Goal: Task Accomplishment & Management: Manage account settings

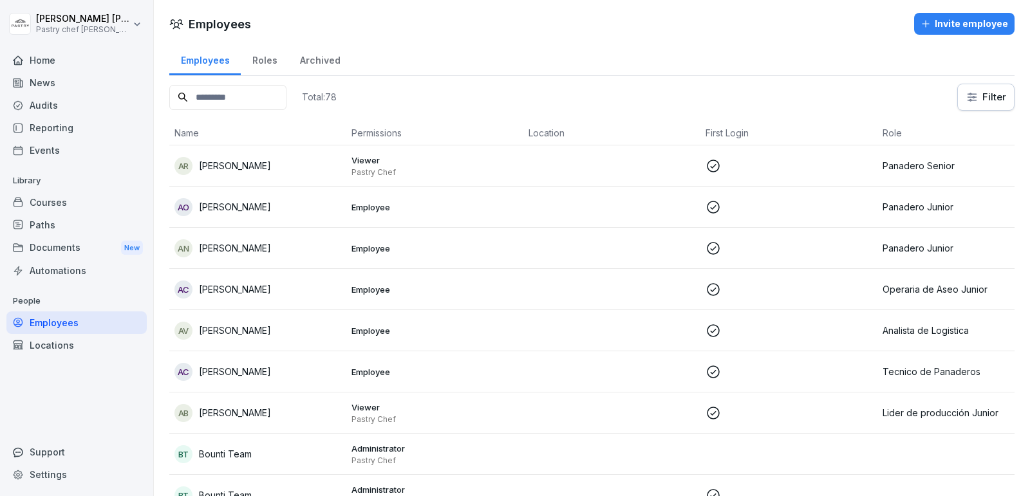
click at [931, 13] on button "Invite employee" at bounding box center [964, 24] width 100 height 22
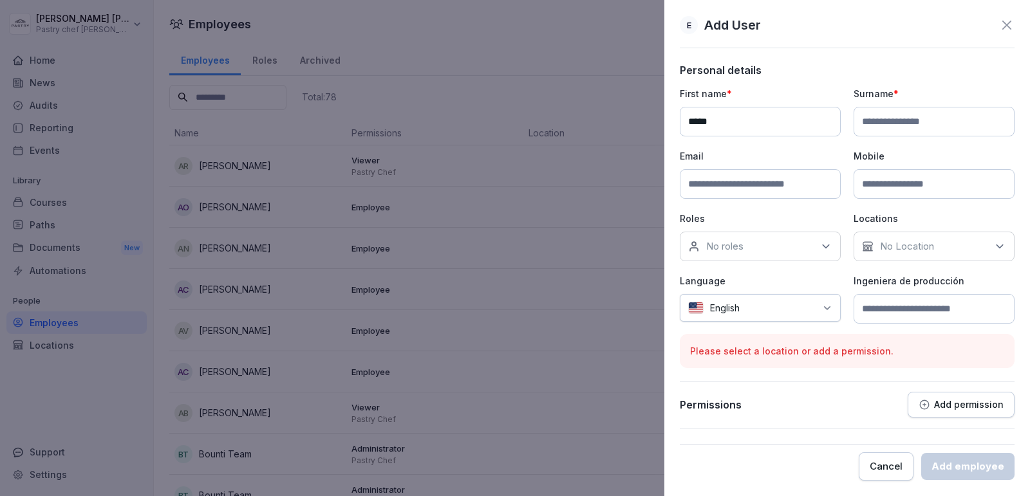
type input "*****"
click at [751, 189] on input at bounding box center [760, 184] width 161 height 30
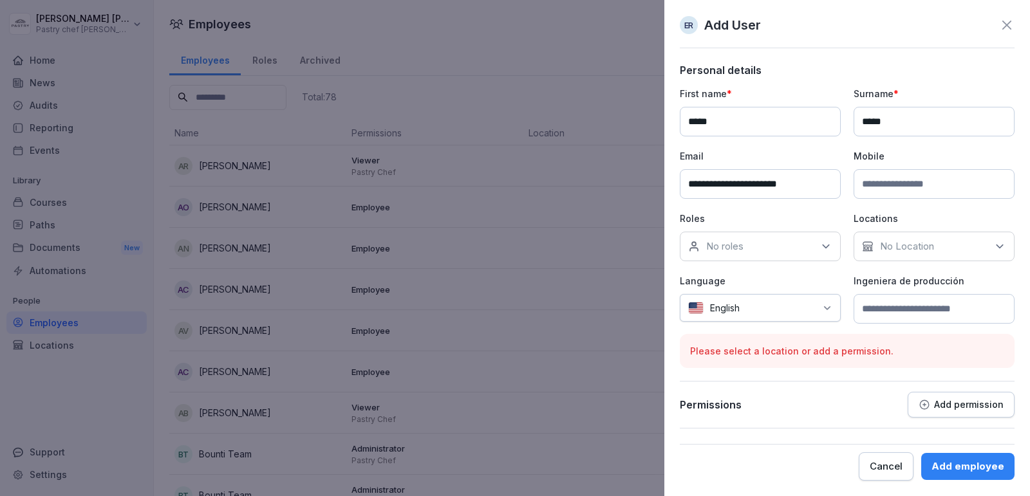
type input "**********"
click at [904, 193] on input at bounding box center [933, 184] width 161 height 30
type input "*"
click at [919, 185] on input at bounding box center [933, 184] width 161 height 30
type input "**********"
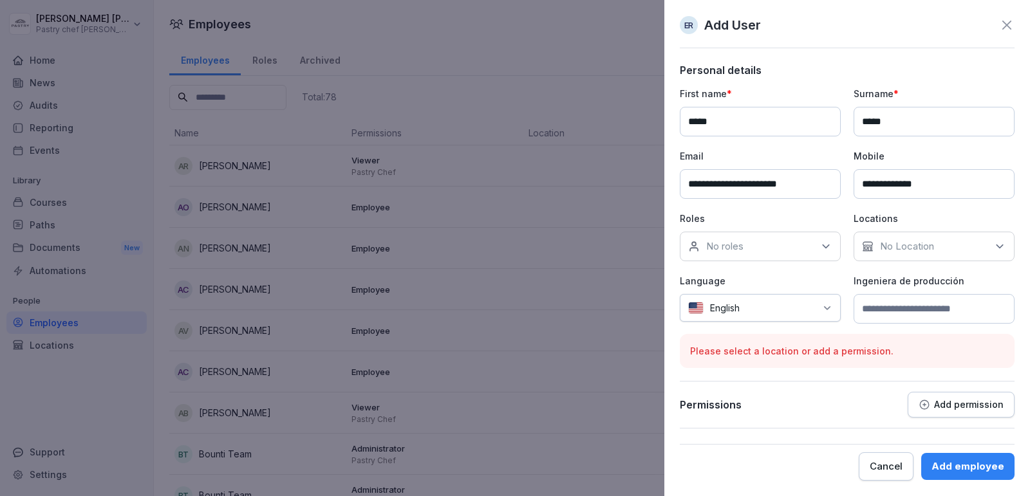
click at [812, 248] on div "No roles" at bounding box center [760, 247] width 161 height 30
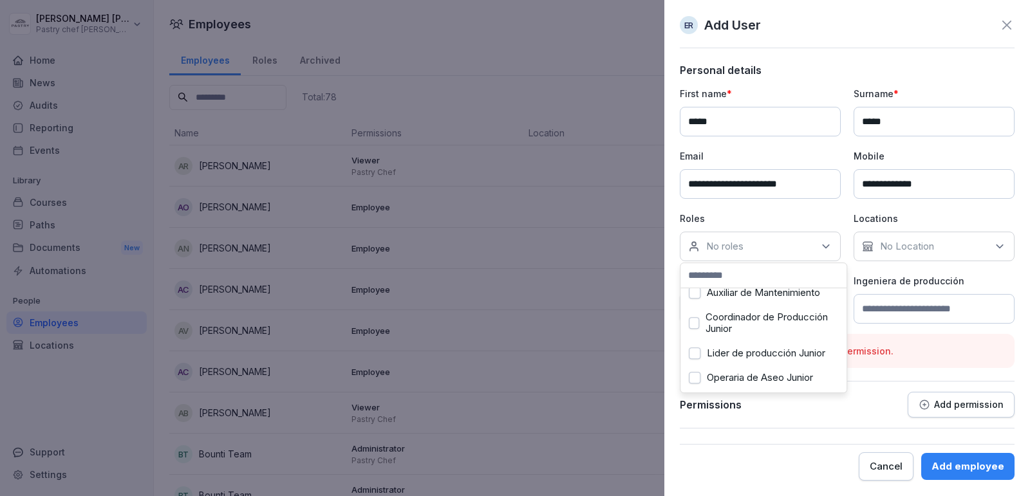
scroll to position [122, 0]
click at [760, 328] on label "Coordinador de Producción Junior" at bounding box center [771, 321] width 133 height 23
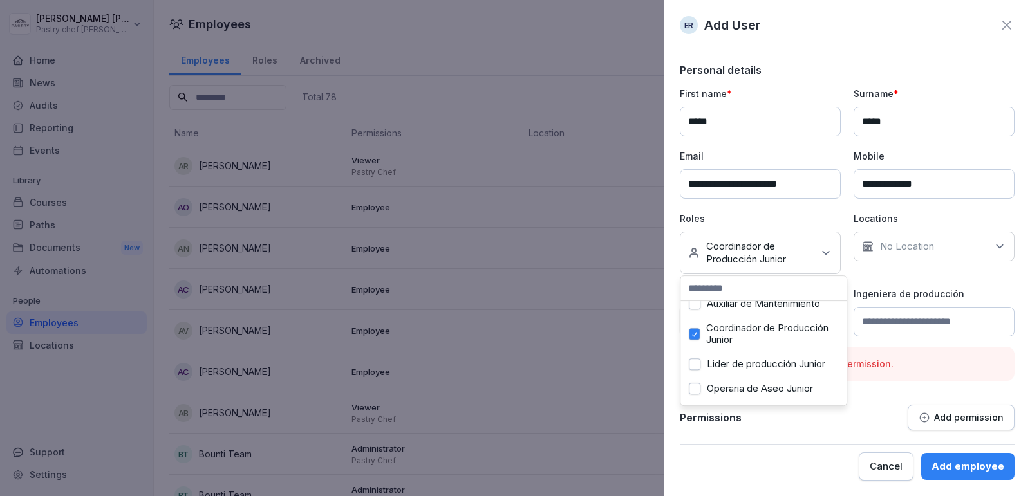
click at [931, 275] on div "**********" at bounding box center [847, 212] width 335 height 250
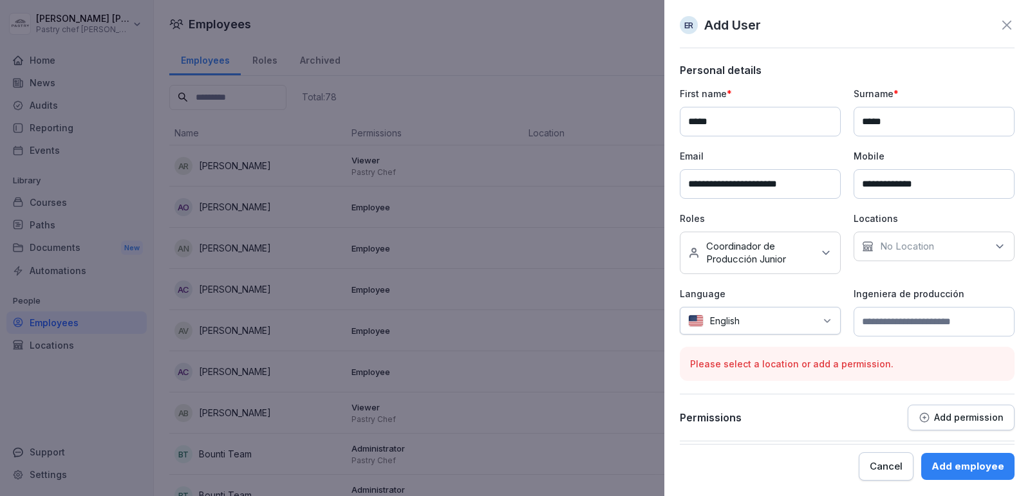
click at [960, 248] on div "No Location" at bounding box center [933, 247] width 161 height 30
click at [1014, 300] on div "Ingeniera de producción" at bounding box center [933, 312] width 161 height 50
click at [772, 326] on div "English" at bounding box center [760, 321] width 161 height 28
type input "***"
click at [748, 377] on div "Spanish" at bounding box center [738, 382] width 103 height 28
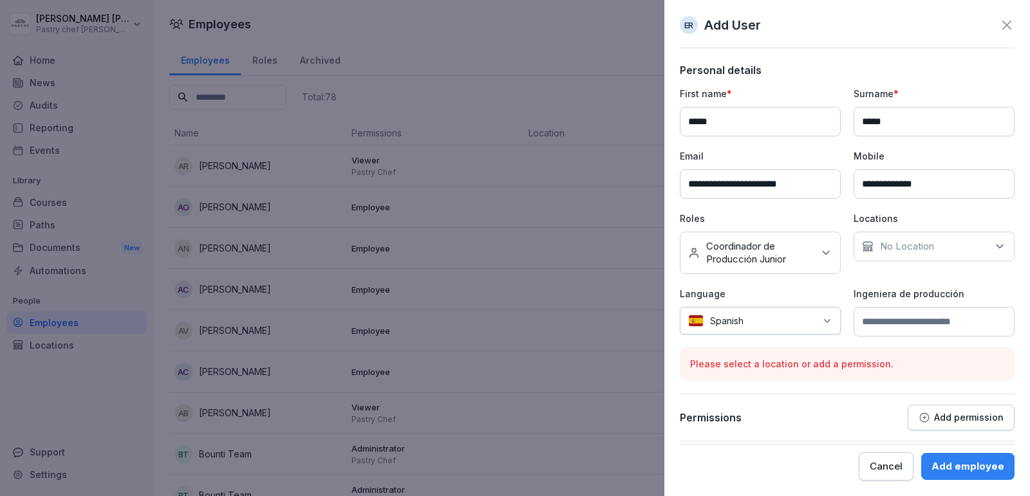
click at [956, 413] on p "Add permission" at bounding box center [969, 418] width 70 height 10
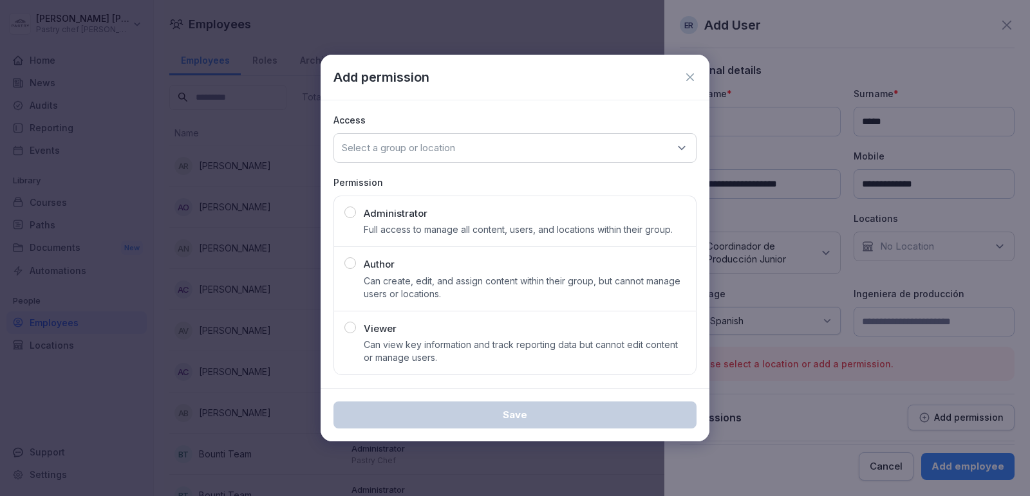
click at [604, 234] on p "Full access to manage all content, users, and locations within their group." at bounding box center [518, 229] width 309 height 13
click at [418, 342] on p "Can view key information and track reporting data but cannot edit content or ma…" at bounding box center [525, 352] width 322 height 26
click at [434, 275] on p "Can create, edit, and assign content within their group, but cannot manage user…" at bounding box center [525, 288] width 322 height 26
click at [525, 184] on p "Permission" at bounding box center [514, 183] width 363 height 14
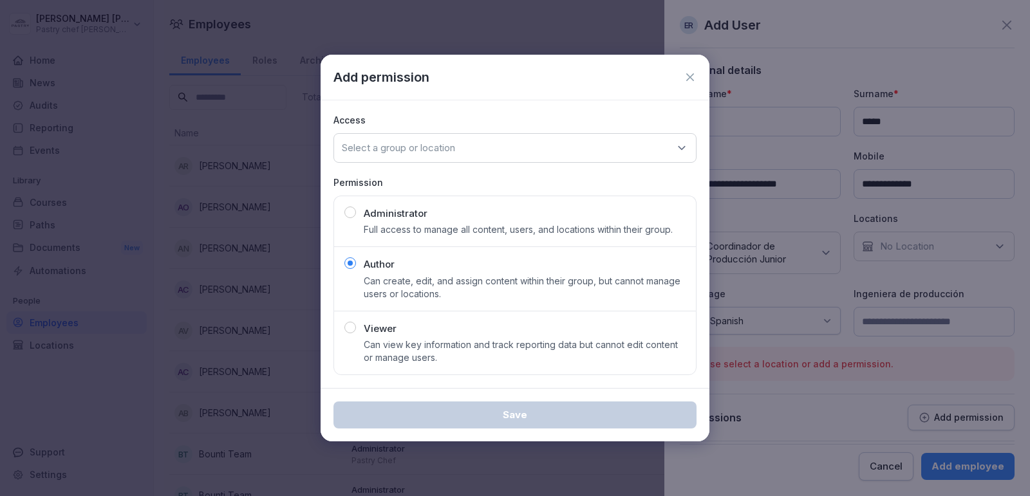
click at [461, 228] on p "Full access to manage all content, users, and locations within their group." at bounding box center [518, 229] width 309 height 13
click at [440, 285] on p "Can create, edit, and assign content within their group, but cannot manage user…" at bounding box center [525, 288] width 322 height 26
click at [410, 350] on p "Can view key information and track reporting data but cannot edit content or ma…" at bounding box center [525, 352] width 322 height 26
click at [438, 270] on div "Author Can create, edit, and assign content within their group, but cannot mana…" at bounding box center [525, 278] width 322 height 43
click at [692, 82] on icon at bounding box center [690, 77] width 13 height 13
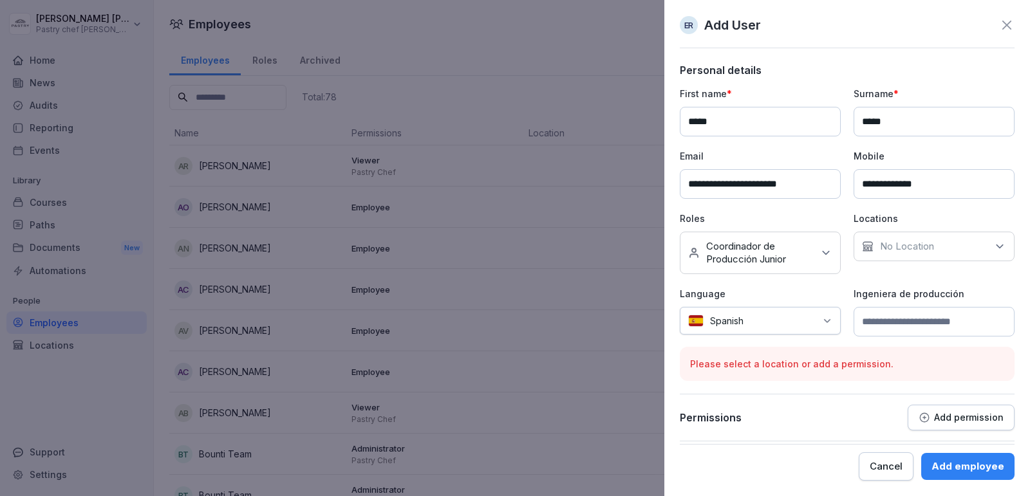
click at [937, 461] on div "Add employee" at bounding box center [967, 467] width 73 height 14
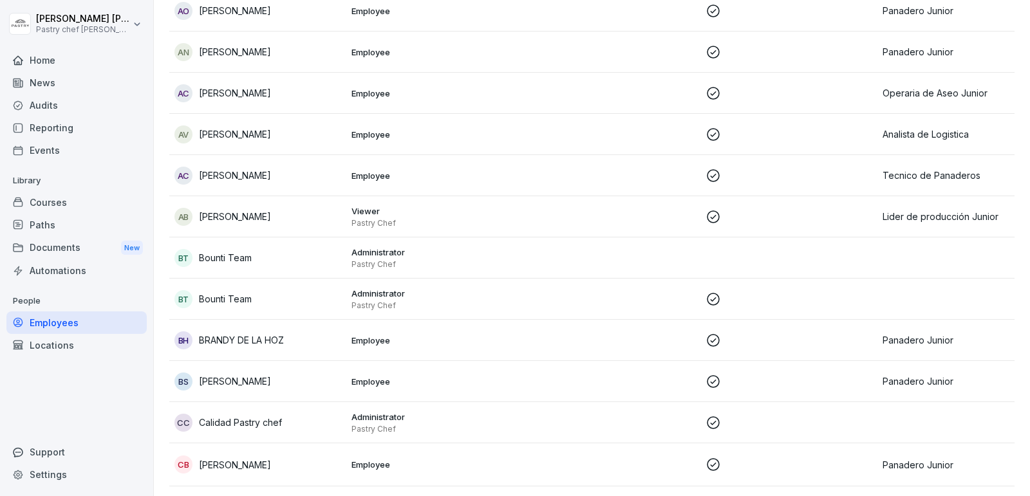
scroll to position [0, 0]
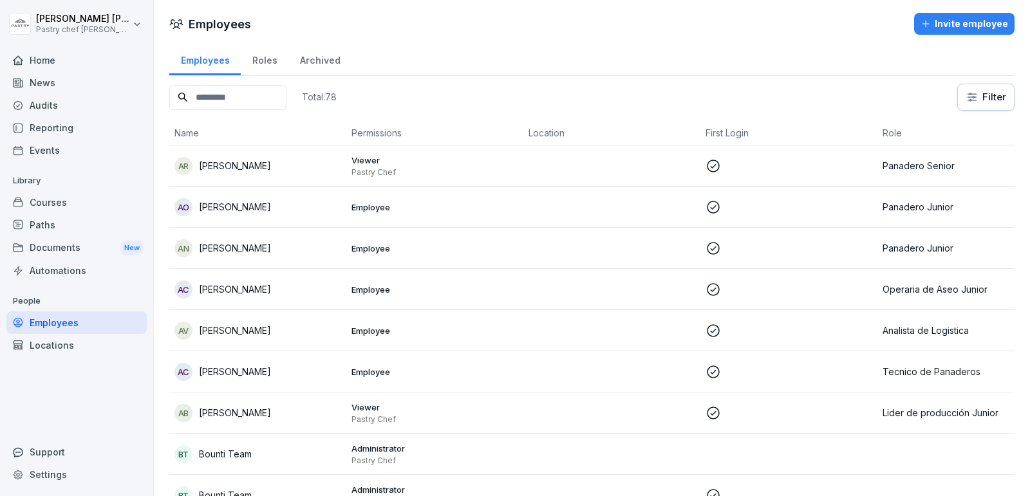
click at [272, 172] on div "AR Albeiro Rodriguez" at bounding box center [257, 166] width 167 height 18
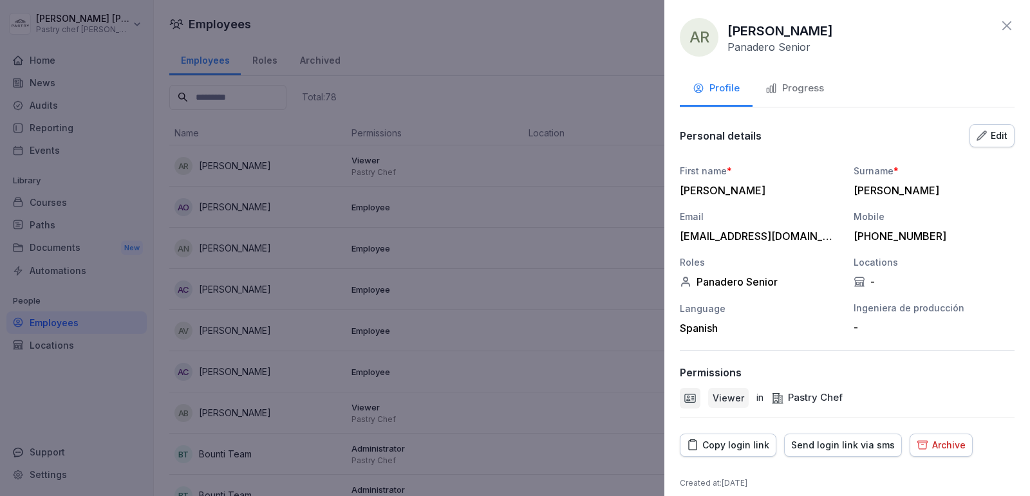
click at [528, 103] on div at bounding box center [515, 248] width 1030 height 496
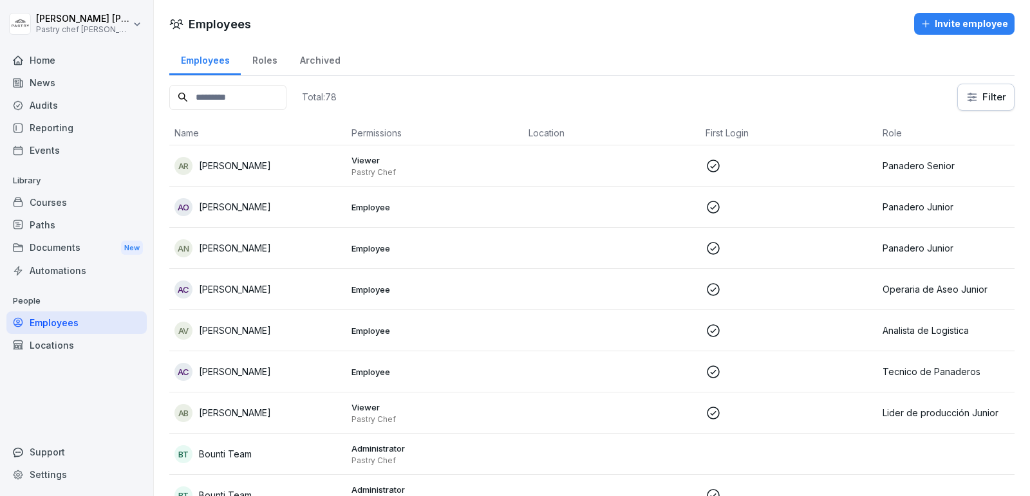
click at [233, 94] on input at bounding box center [227, 97] width 117 height 25
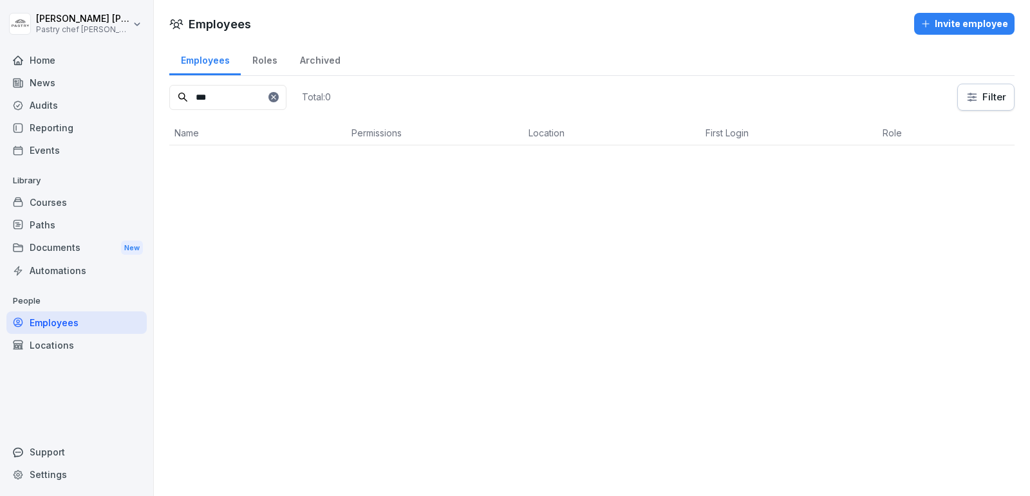
type input "***"
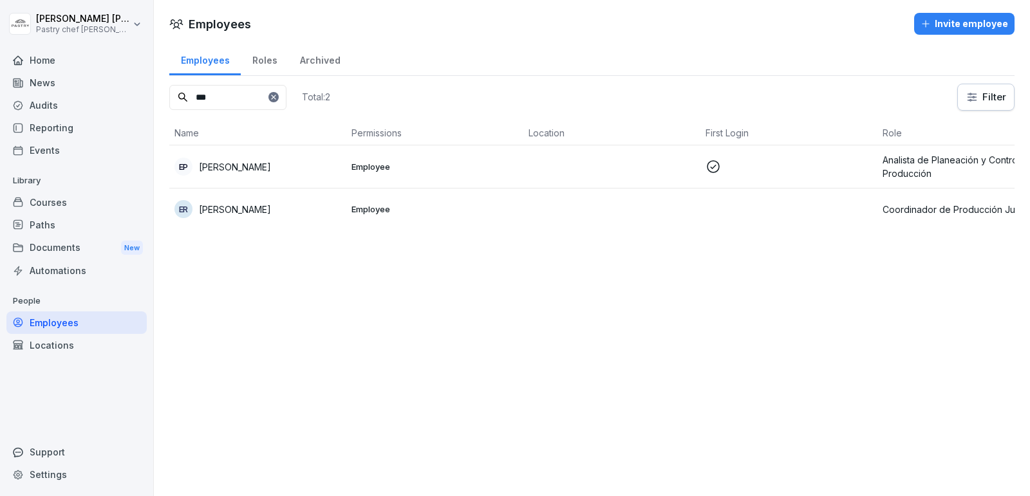
click at [475, 209] on p "Employee" at bounding box center [434, 209] width 167 height 12
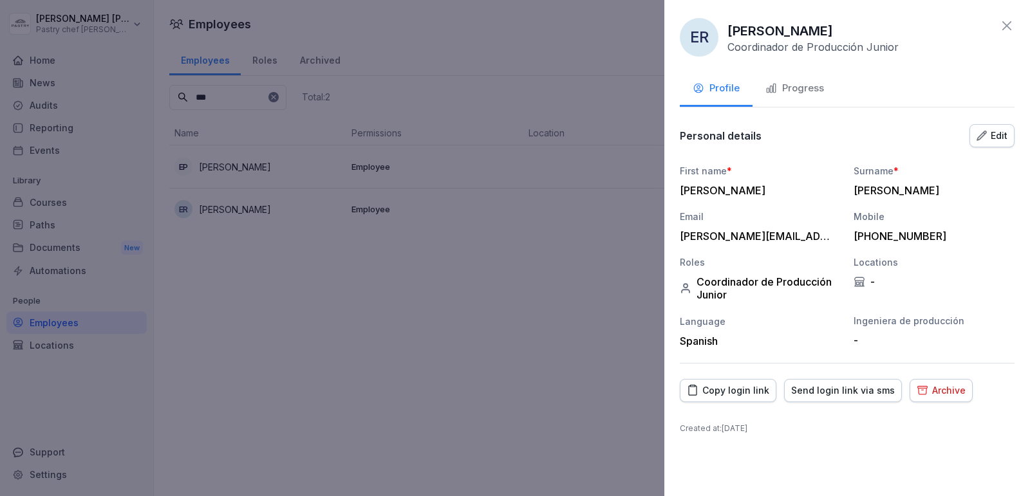
click at [801, 91] on div "Progress" at bounding box center [794, 88] width 59 height 15
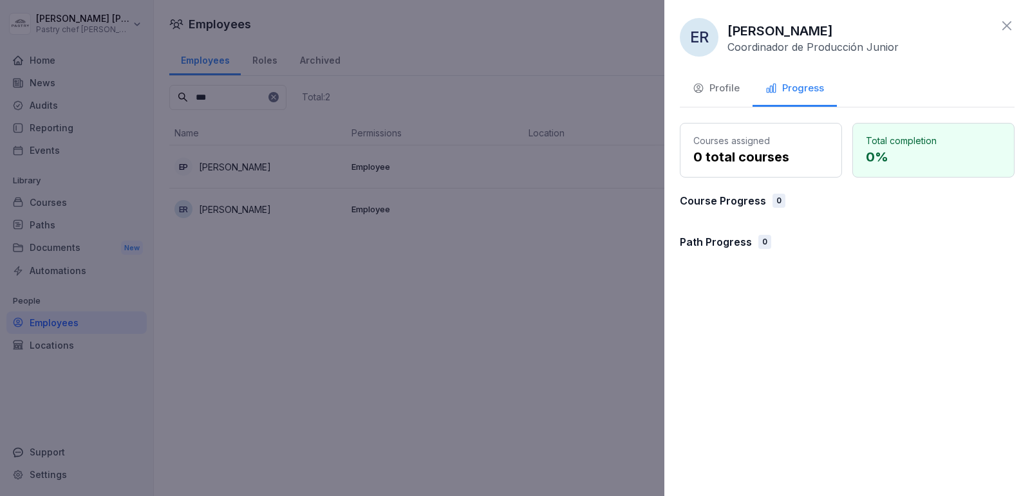
click at [704, 90] on div "Profile" at bounding box center [716, 88] width 47 height 15
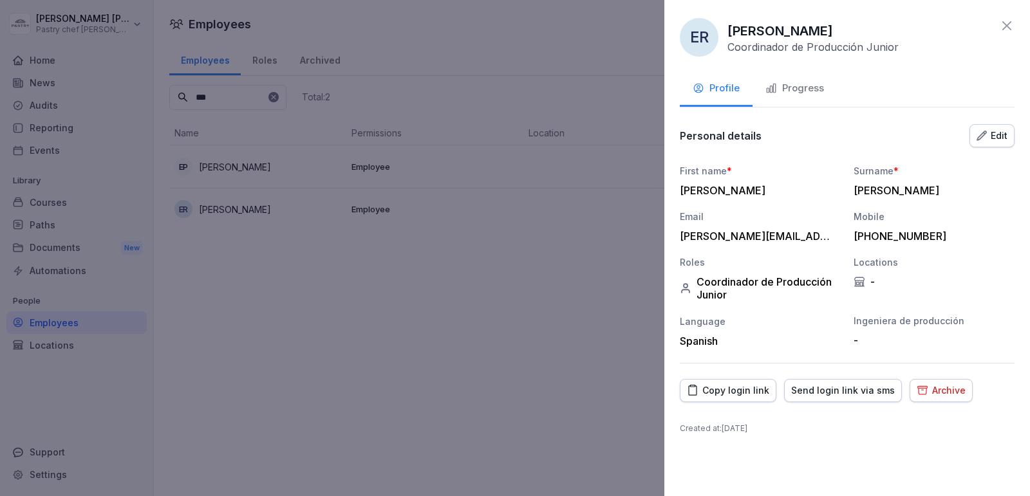
click at [941, 387] on div "Archive" at bounding box center [941, 391] width 49 height 14
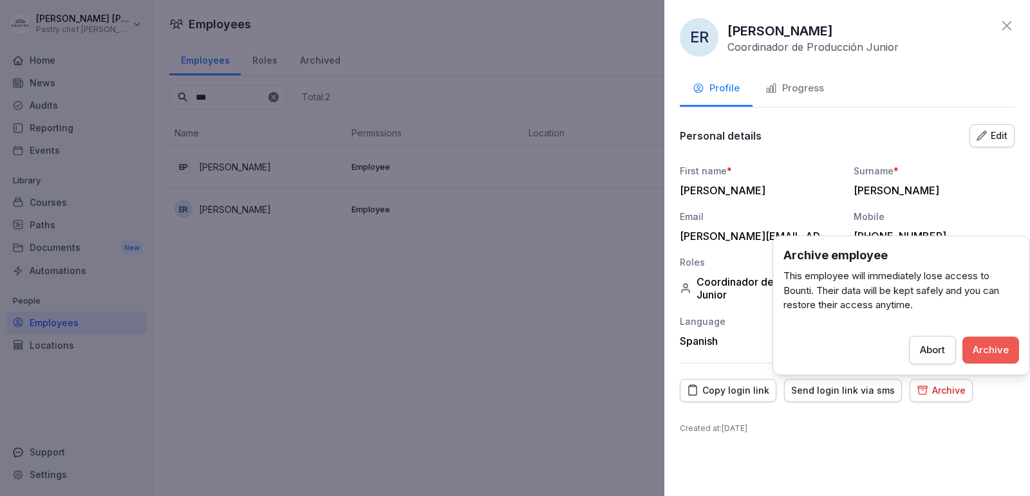
click at [980, 337] on button "Archive" at bounding box center [990, 350] width 57 height 27
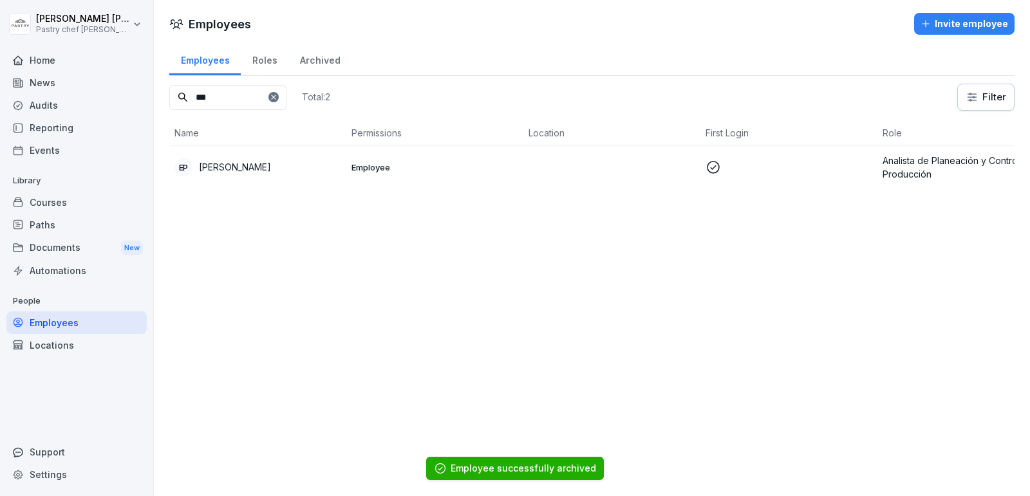
click at [87, 200] on div "Courses" at bounding box center [76, 202] width 140 height 23
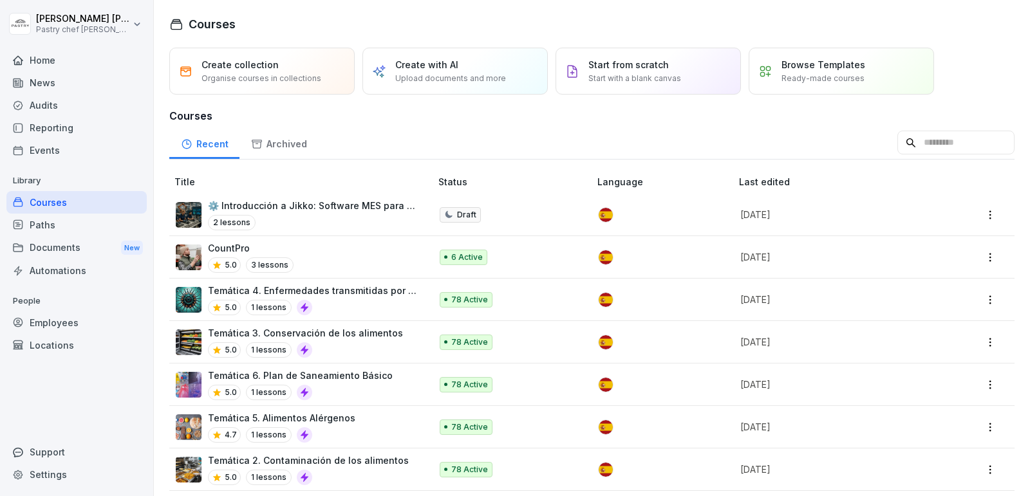
click at [362, 255] on div "CountPro 5.0 3 lessons" at bounding box center [297, 257] width 242 height 32
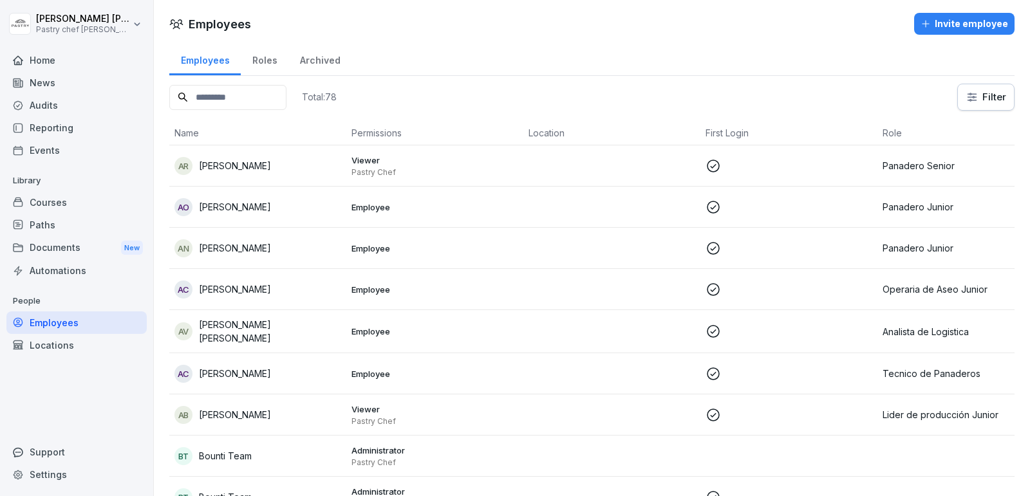
scroll to position [87, 0]
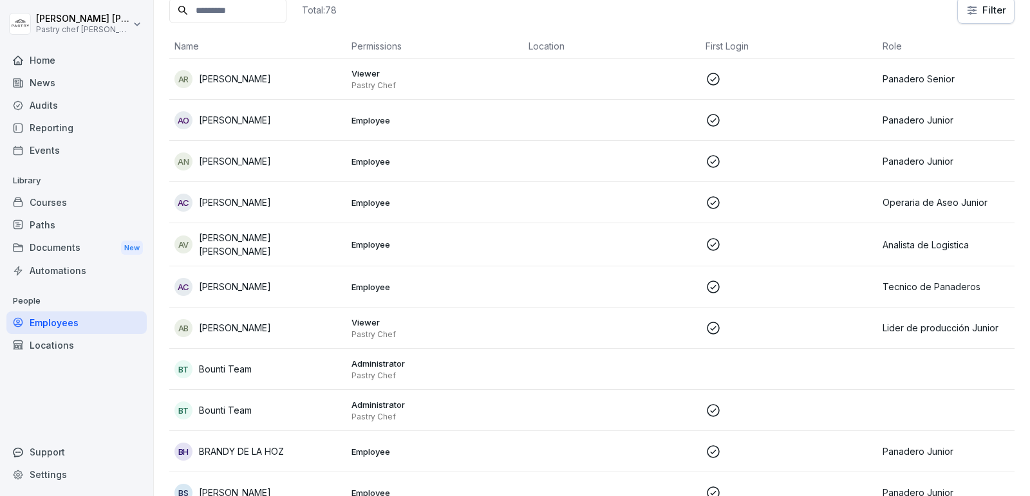
click at [270, 319] on div "AB [PERSON_NAME]" at bounding box center [257, 328] width 167 height 18
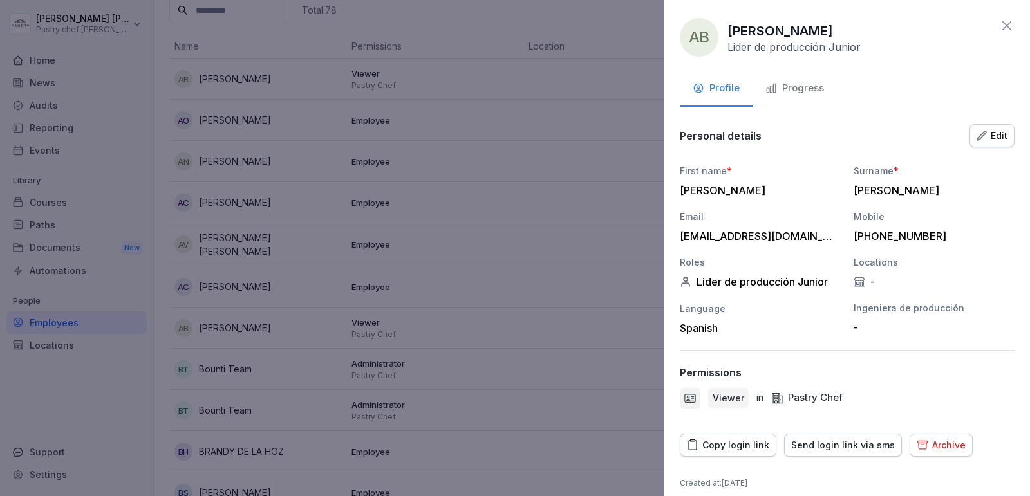
click at [452, 211] on div at bounding box center [515, 248] width 1030 height 496
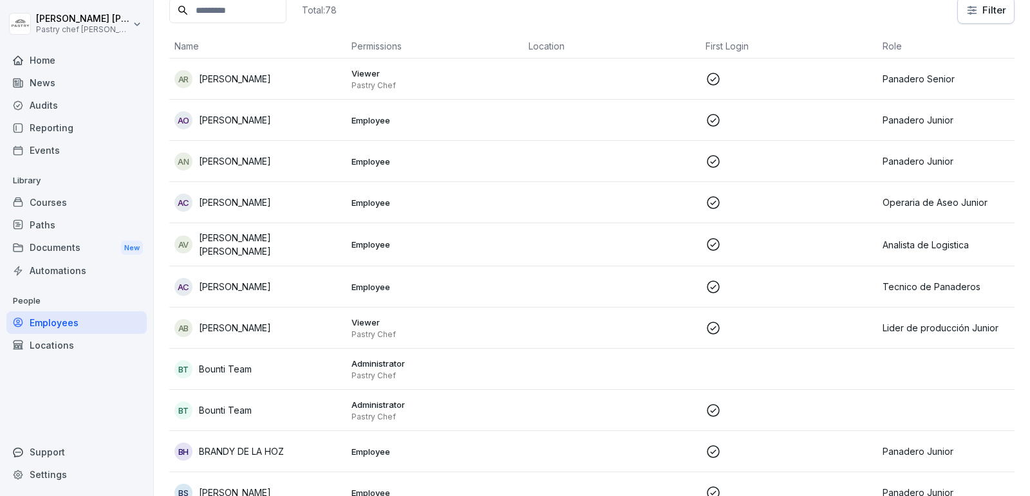
scroll to position [0, 0]
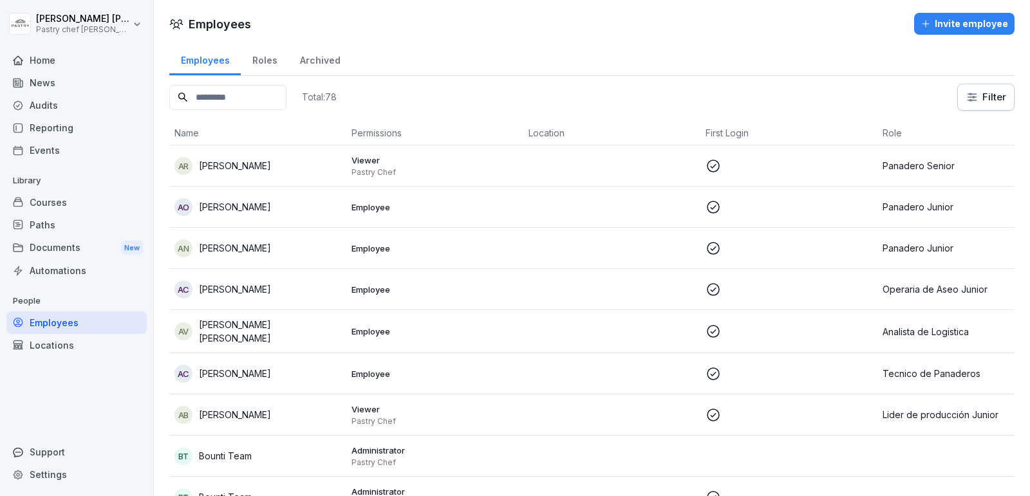
click at [245, 95] on input at bounding box center [227, 97] width 117 height 25
type input "****"
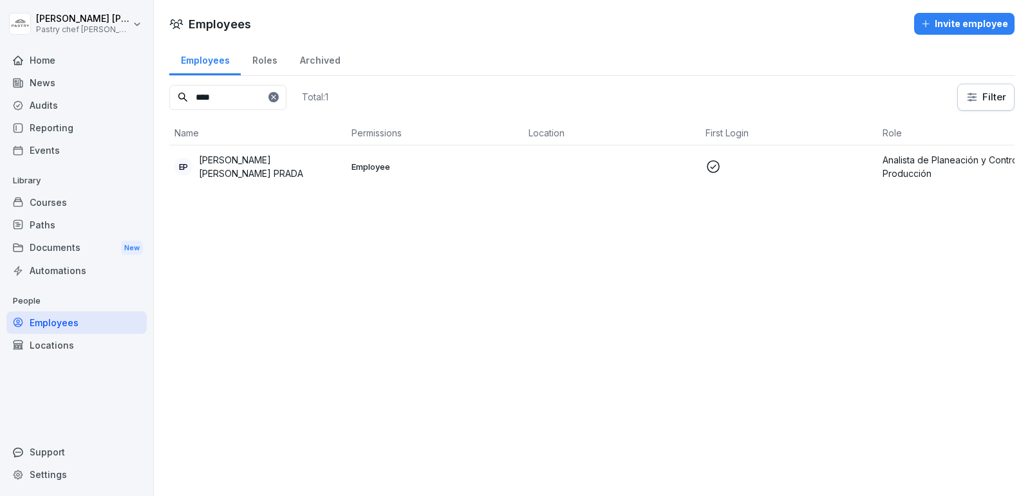
click at [268, 154] on td "EP ELKIN ANDRES RIVAS PRADA" at bounding box center [257, 166] width 177 height 42
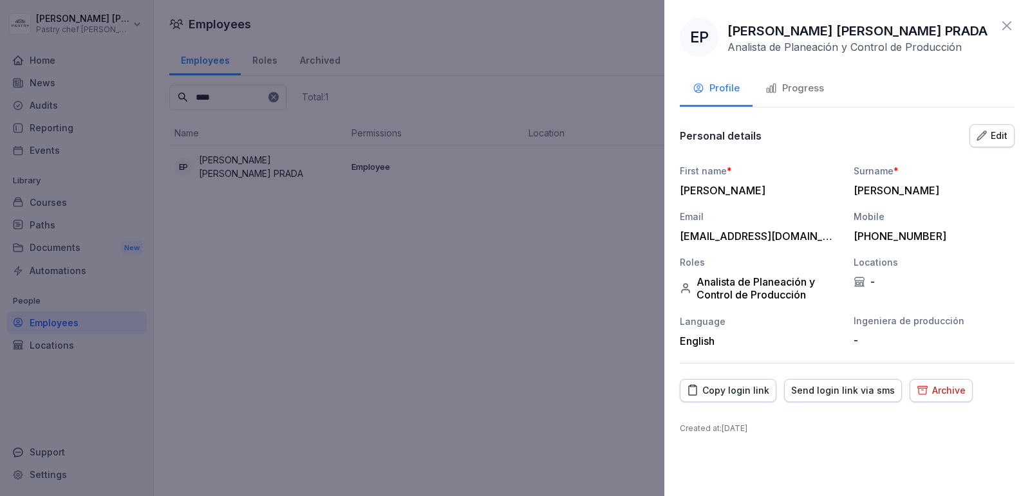
click at [985, 129] on div "Edit" at bounding box center [991, 136] width 31 height 14
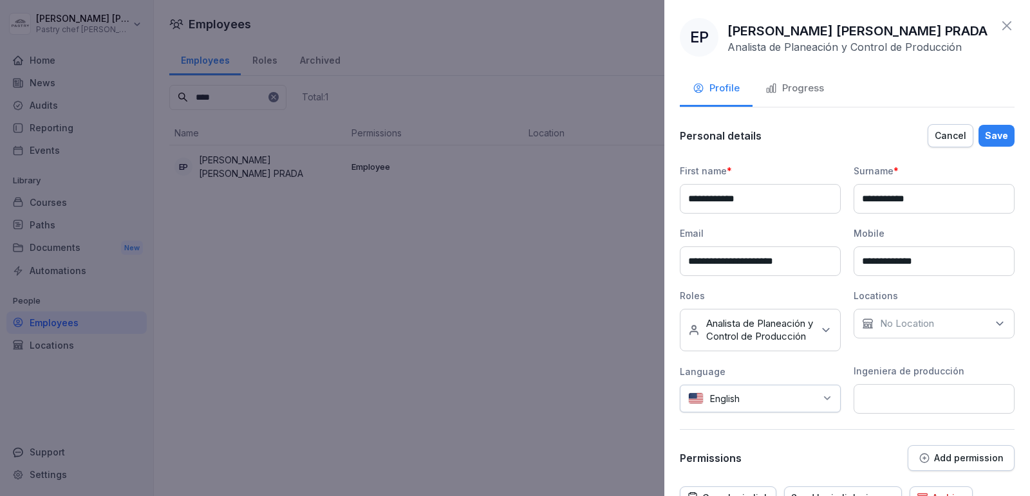
click at [880, 261] on input "**********" at bounding box center [933, 262] width 161 height 30
type input "**********"
click at [796, 405] on div at bounding box center [781, 399] width 70 height 14
type input "***"
click at [736, 469] on div "Spanish" at bounding box center [738, 472] width 103 height 28
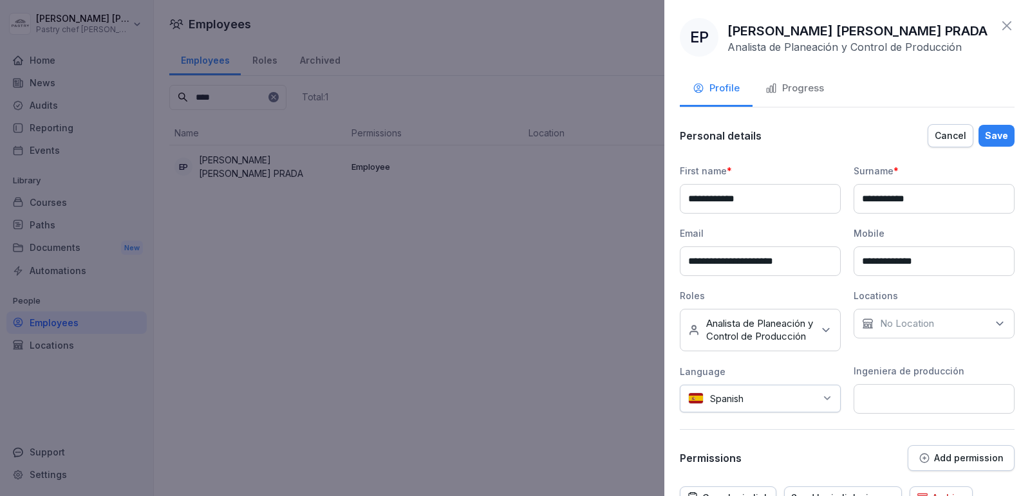
click at [1005, 136] on div "Save" at bounding box center [996, 136] width 23 height 14
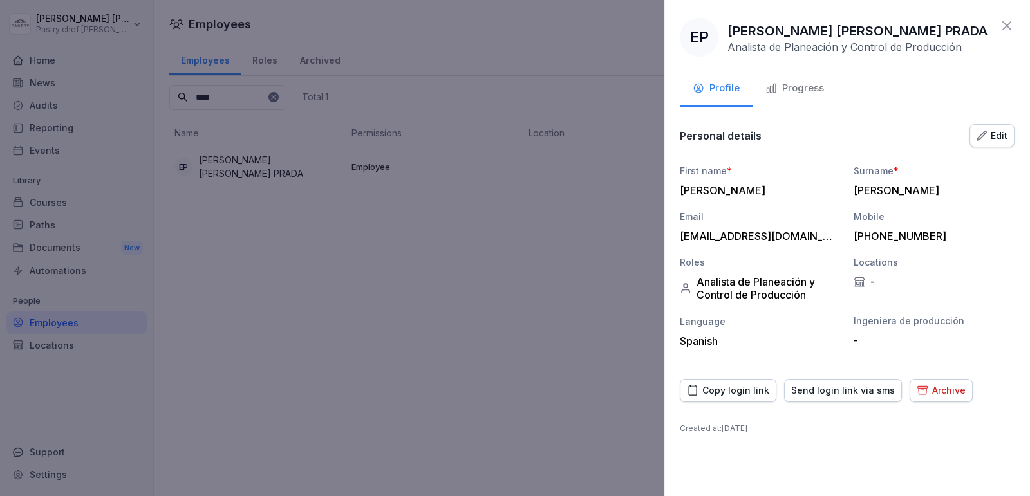
click at [491, 308] on div at bounding box center [515, 248] width 1030 height 496
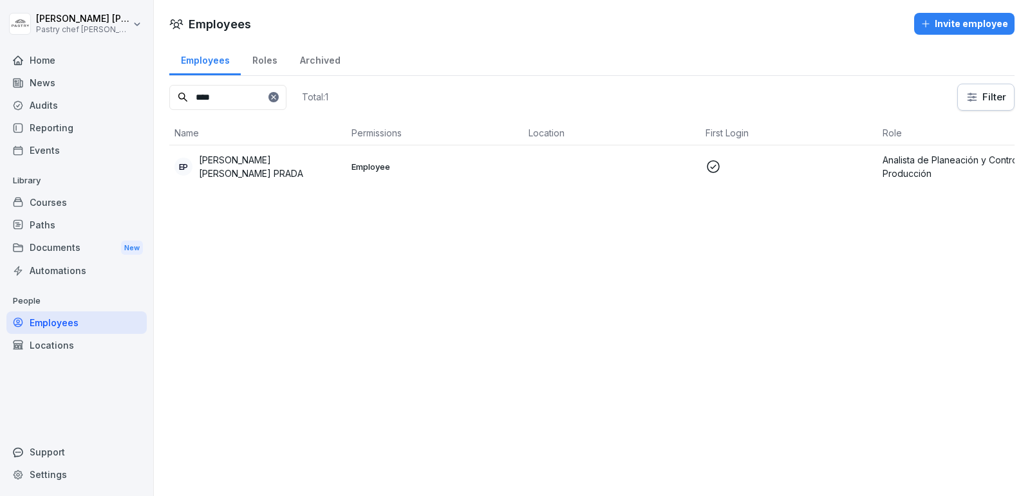
click at [68, 210] on div "Courses" at bounding box center [76, 202] width 140 height 23
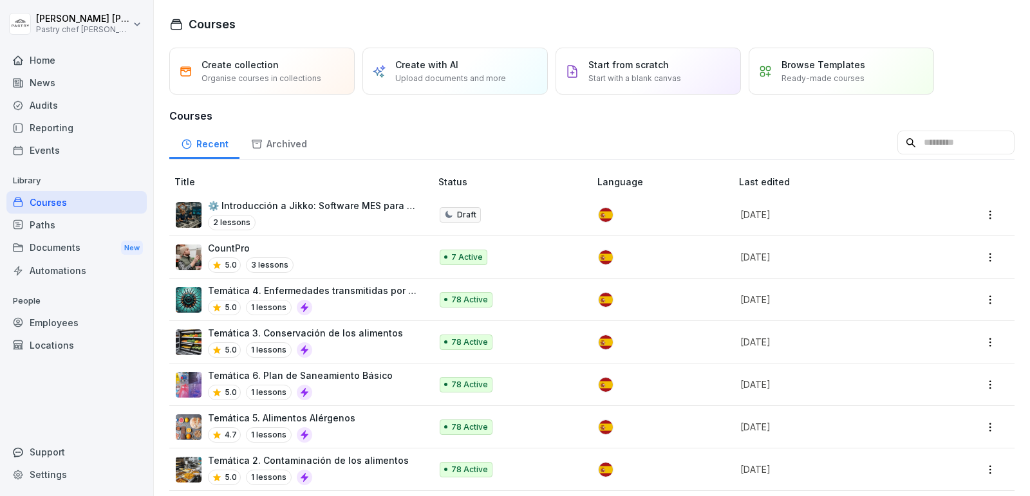
click at [304, 257] on div "CountPro 5.0 3 lessons" at bounding box center [297, 257] width 242 height 32
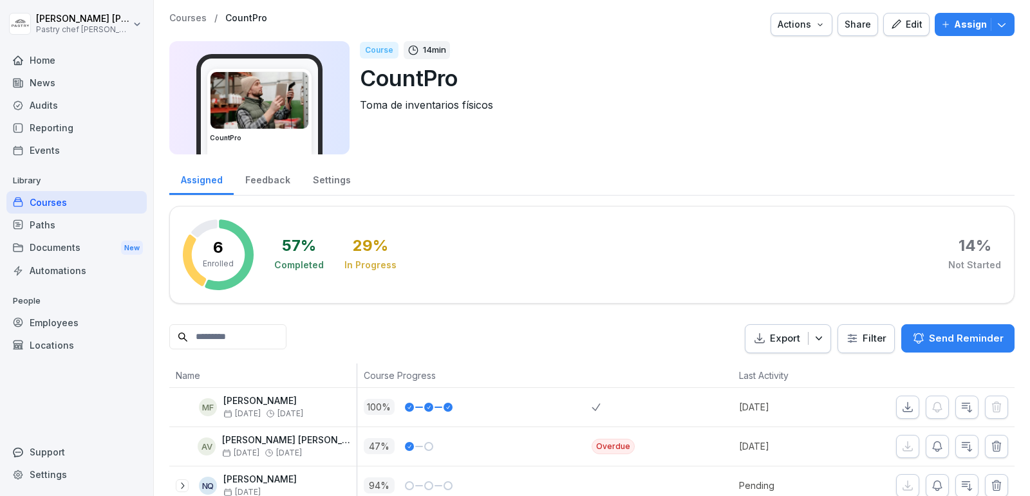
click at [1002, 31] on button "Assign" at bounding box center [975, 24] width 80 height 23
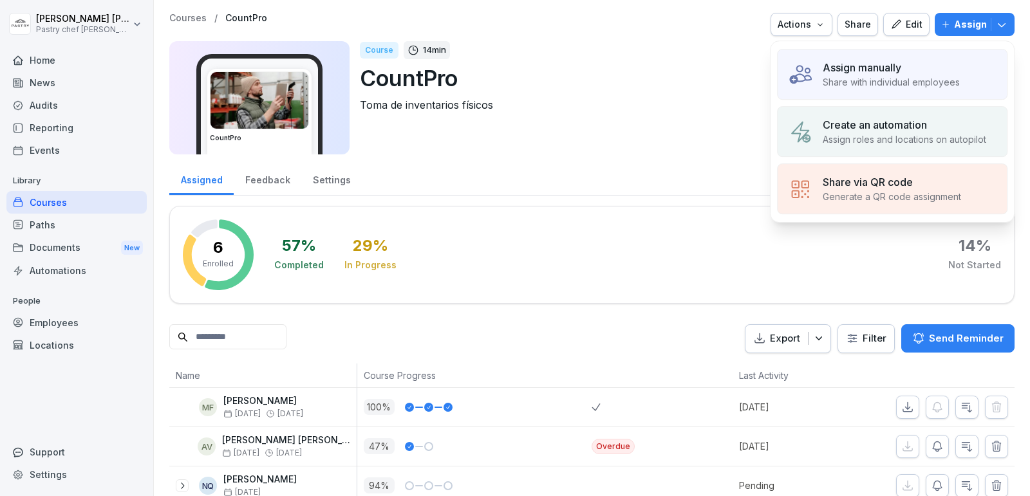
click at [870, 99] on div "Assign manually Share with individual employees Create an automation Assign rol…" at bounding box center [892, 132] width 245 height 182
click at [903, 84] on p "Share with individual employees" at bounding box center [891, 82] width 137 height 14
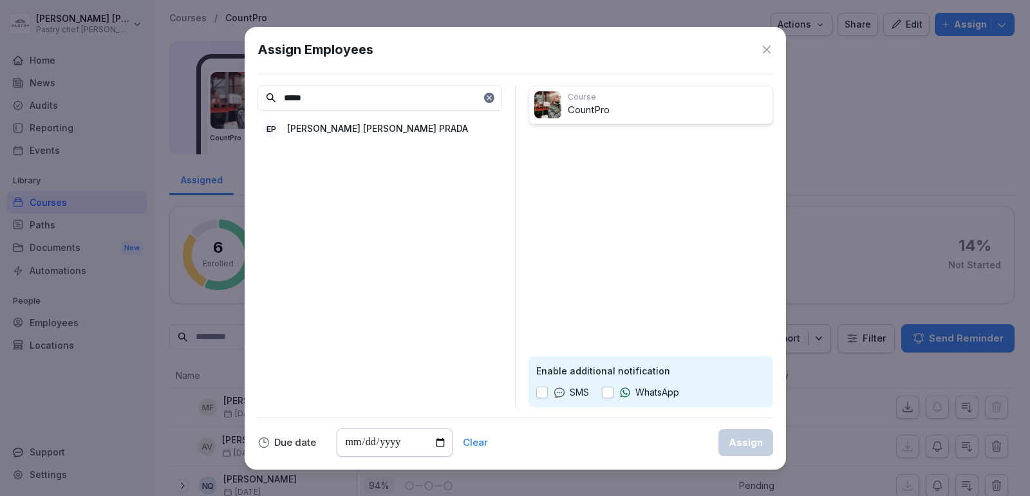
type input "*****"
click at [308, 128] on p "[PERSON_NAME]" at bounding box center [377, 129] width 181 height 14
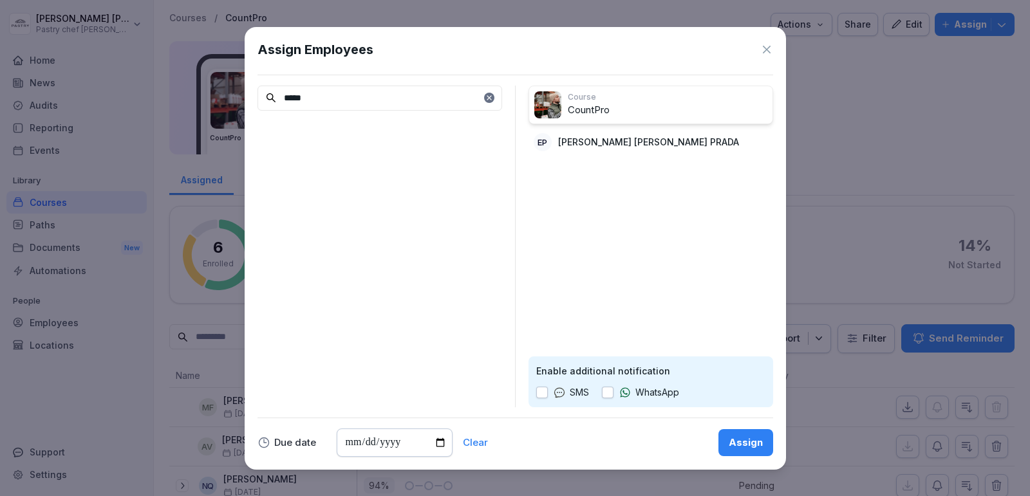
click at [607, 398] on button "button" at bounding box center [608, 393] width 12 height 12
click at [736, 444] on div "Assign" at bounding box center [746, 443] width 34 height 14
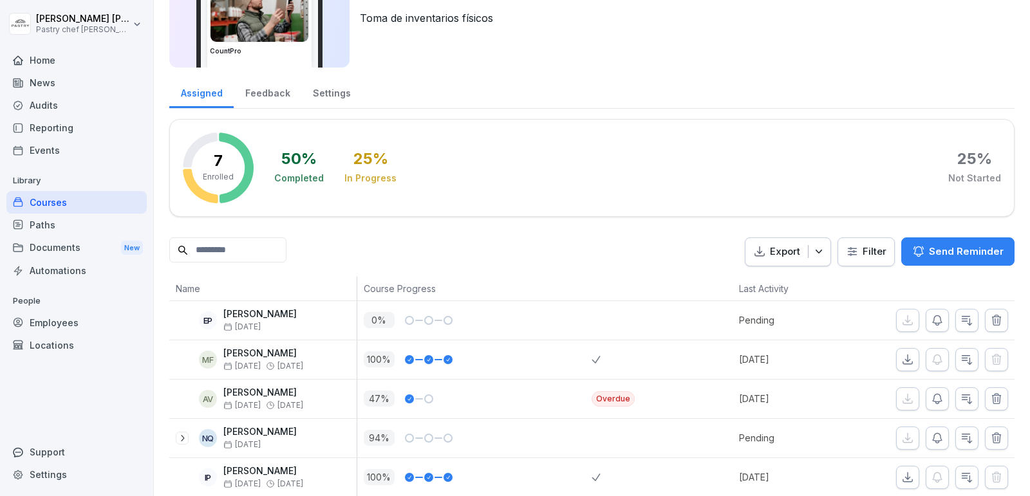
scroll to position [101, 0]
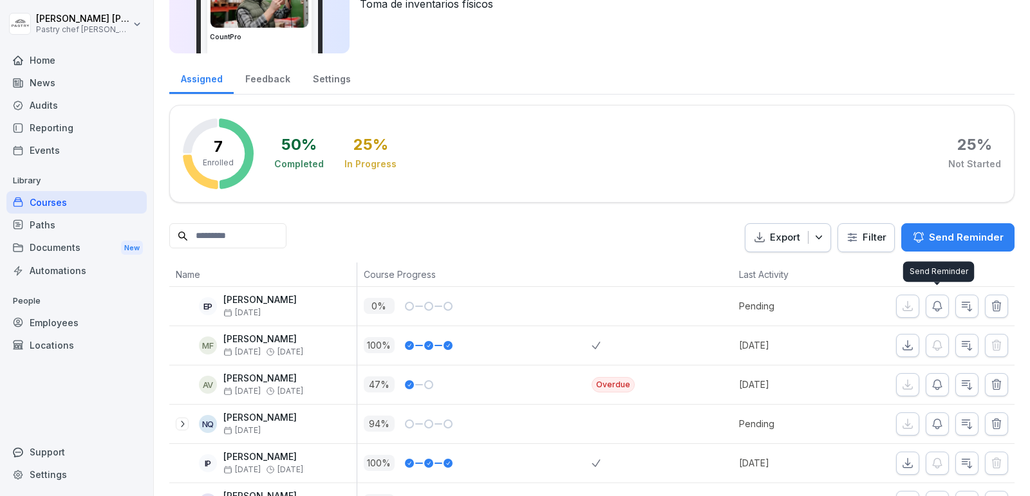
click at [937, 308] on icon "button" at bounding box center [937, 306] width 9 height 10
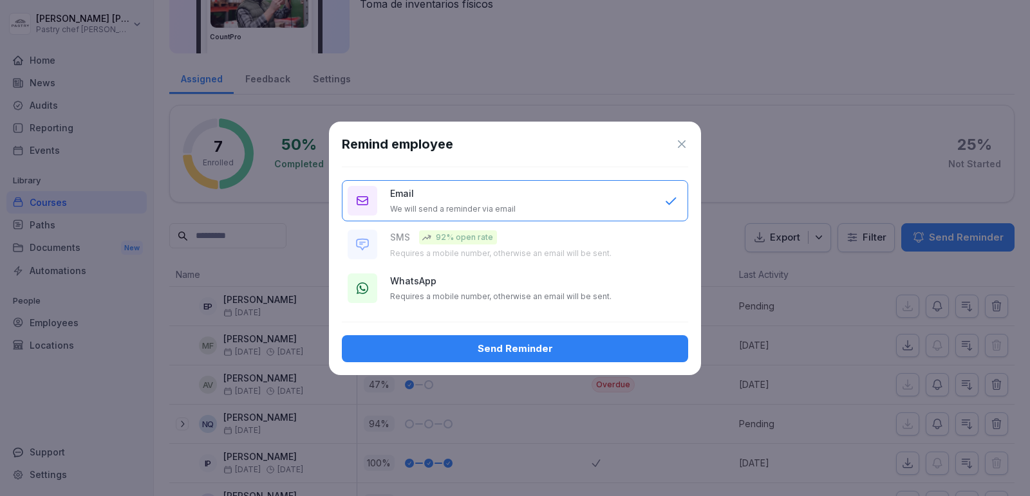
click at [499, 283] on div "WhatsApp Requires a mobile number, otherwise an email will be sent." at bounding box center [520, 288] width 261 height 28
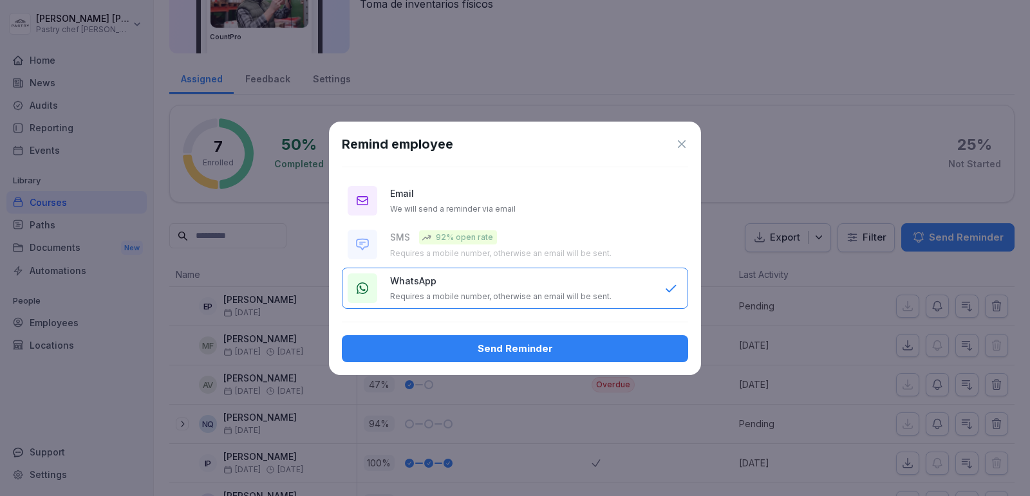
click at [539, 351] on div "Send Reminder" at bounding box center [515, 349] width 326 height 14
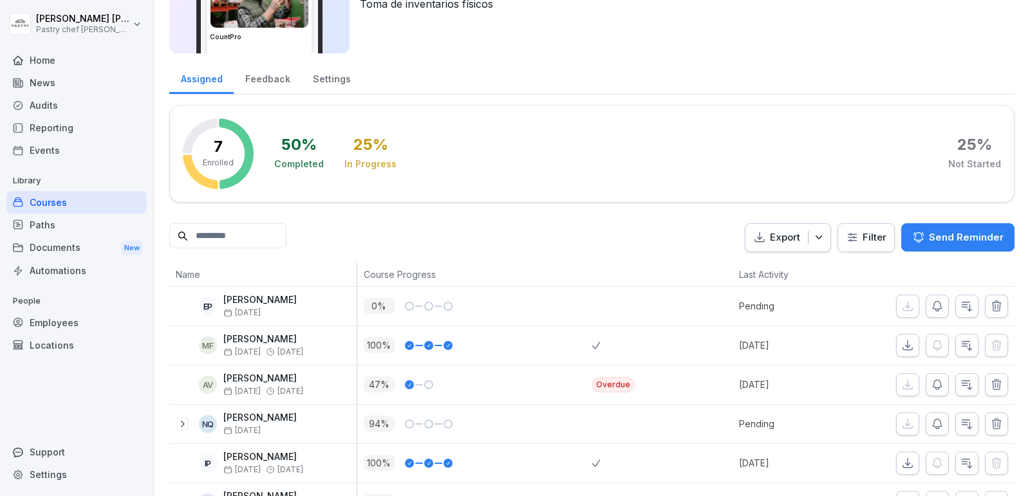
click at [104, 317] on div "Employees" at bounding box center [76, 323] width 140 height 23
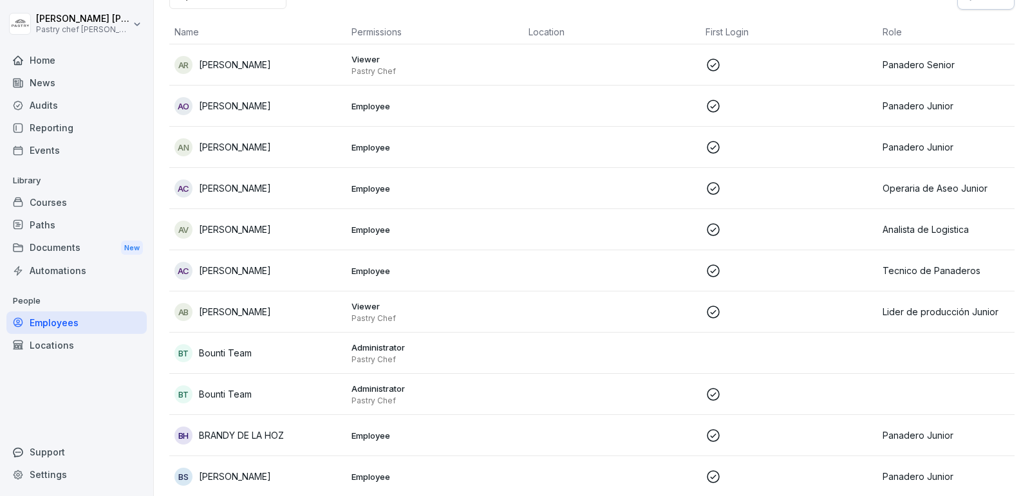
scroll to position [13, 0]
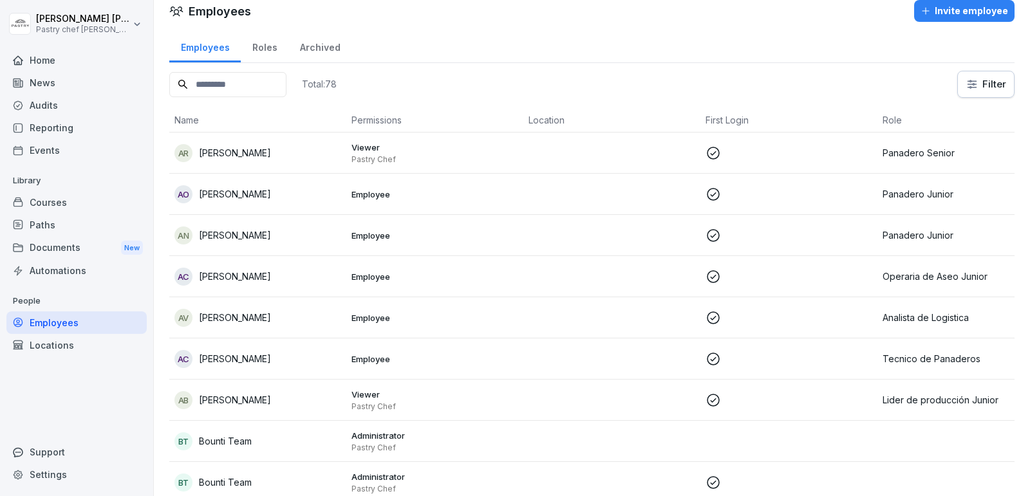
click at [264, 80] on input at bounding box center [227, 84] width 117 height 25
type input "*****"
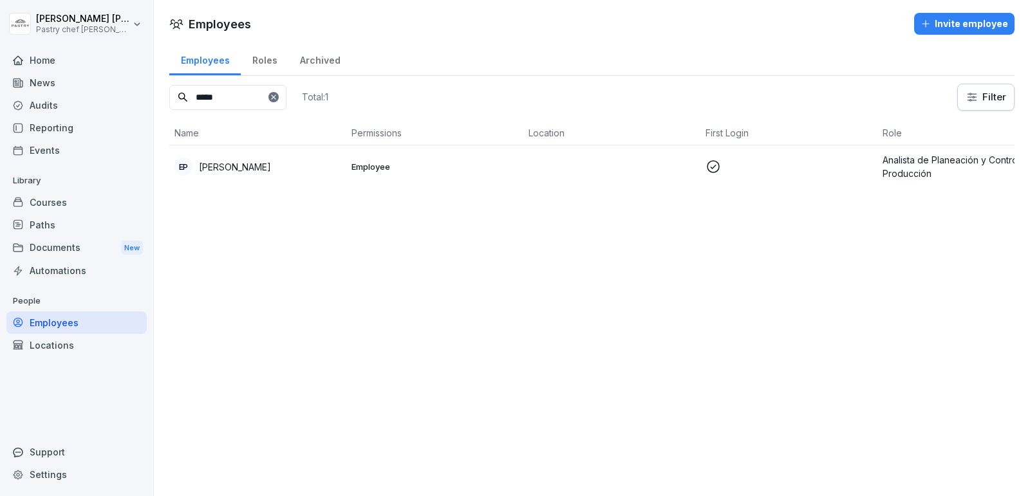
click at [271, 167] on p "ELKIN ANDRES RIVAS PRADA" at bounding box center [235, 167] width 72 height 14
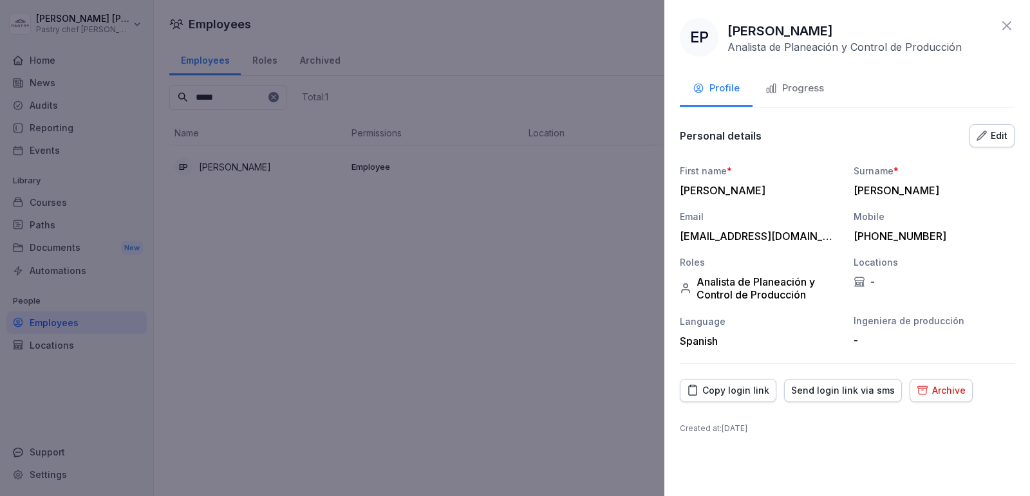
click at [1003, 129] on div "Edit" at bounding box center [991, 136] width 31 height 14
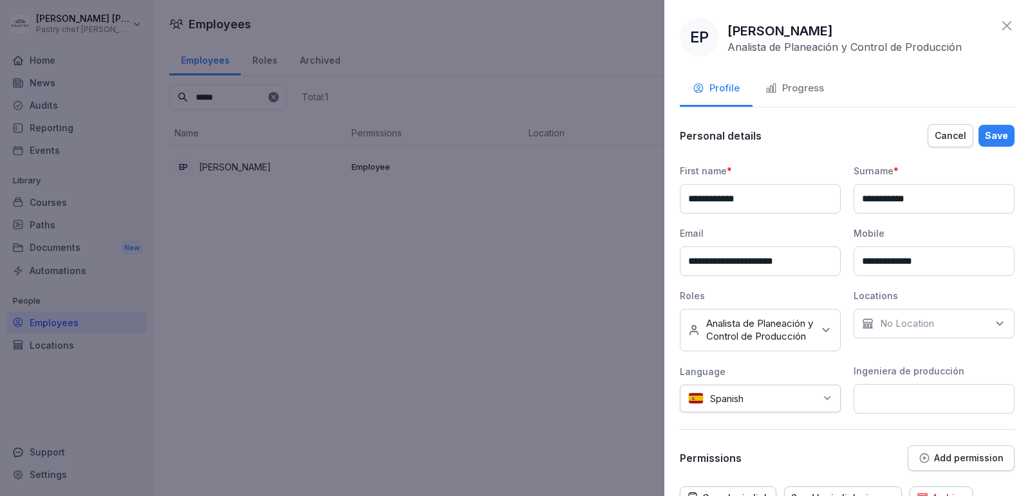
click at [773, 196] on input "**********" at bounding box center [760, 199] width 161 height 30
drag, startPoint x: 773, startPoint y: 196, endPoint x: 696, endPoint y: 195, distance: 76.6
click at [696, 195] on input "**********" at bounding box center [760, 199] width 161 height 30
type input "*****"
click at [953, 191] on input "**********" at bounding box center [933, 199] width 161 height 30
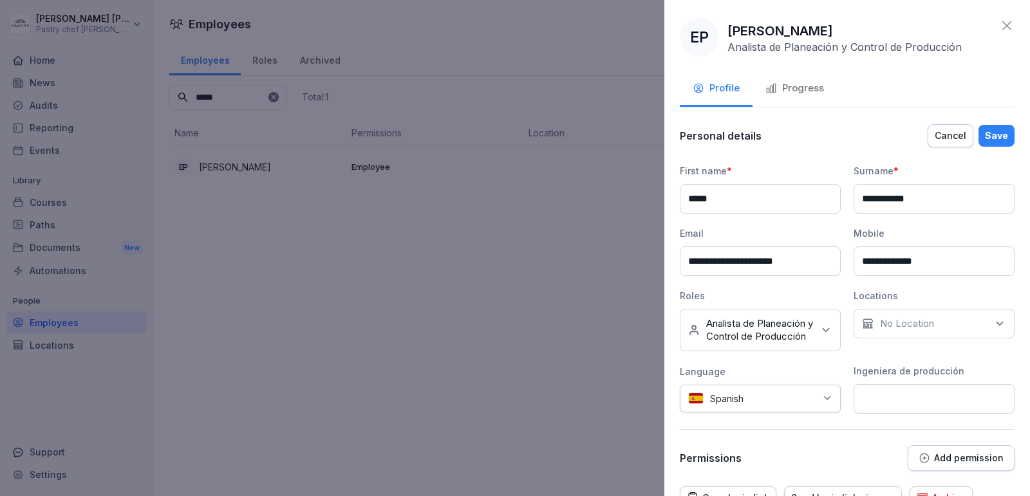
drag, startPoint x: 937, startPoint y: 198, endPoint x: 866, endPoint y: 199, distance: 71.4
click at [866, 199] on input "**********" at bounding box center [933, 199] width 161 height 30
type input "*****"
click at [818, 161] on div "**********" at bounding box center [847, 297] width 335 height 348
drag, startPoint x: 823, startPoint y: 268, endPoint x: 659, endPoint y: 234, distance: 167.0
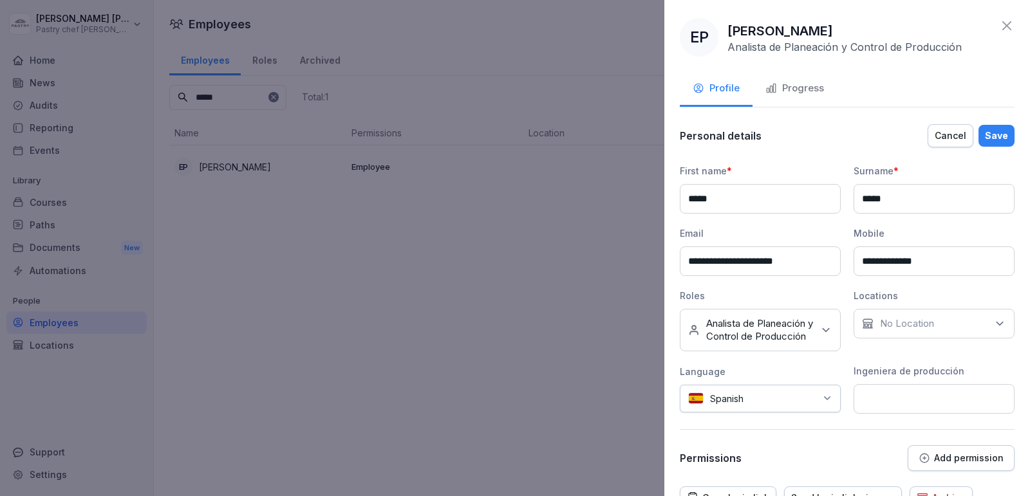
click at [659, 234] on body "**********" at bounding box center [515, 248] width 1030 height 496
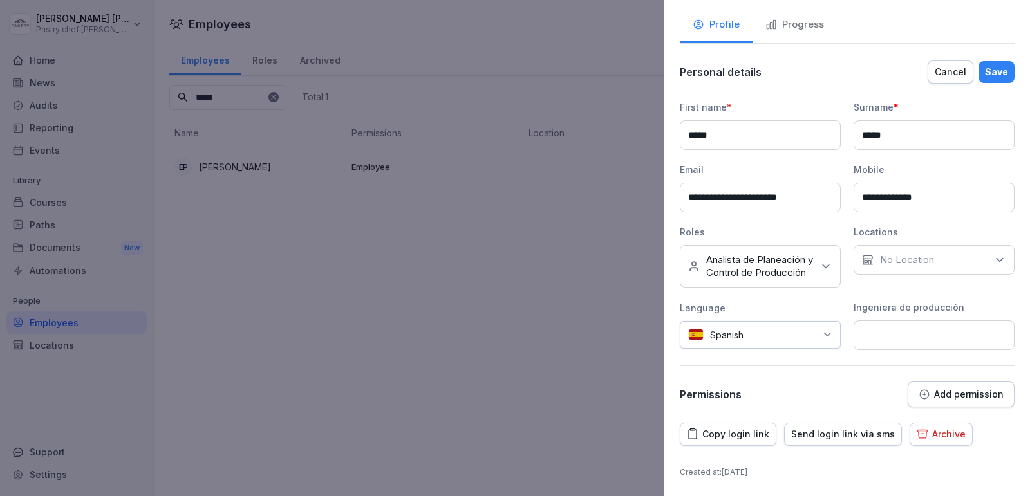
type input "**********"
click at [970, 393] on p "Add permission" at bounding box center [969, 394] width 70 height 10
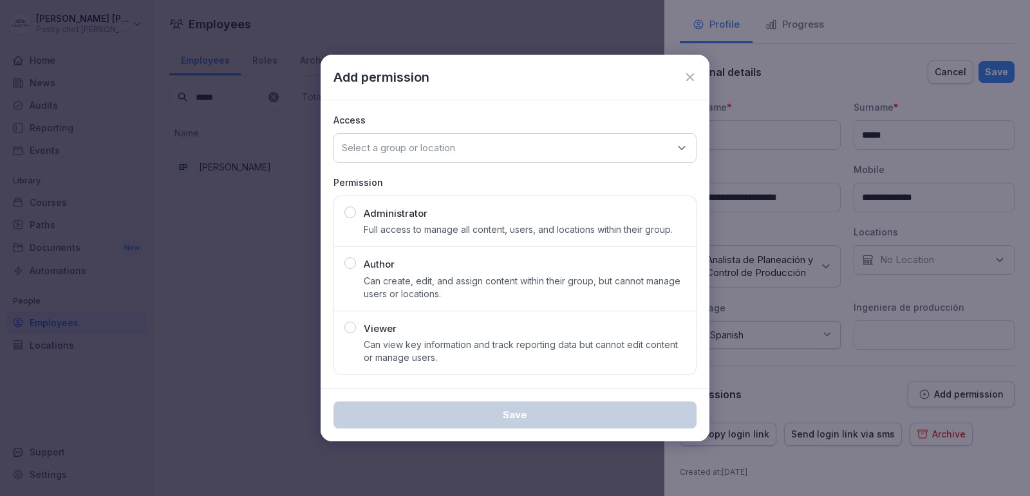
click at [465, 340] on p "Can view key information and track reporting data but cannot edit content or ma…" at bounding box center [525, 352] width 322 height 26
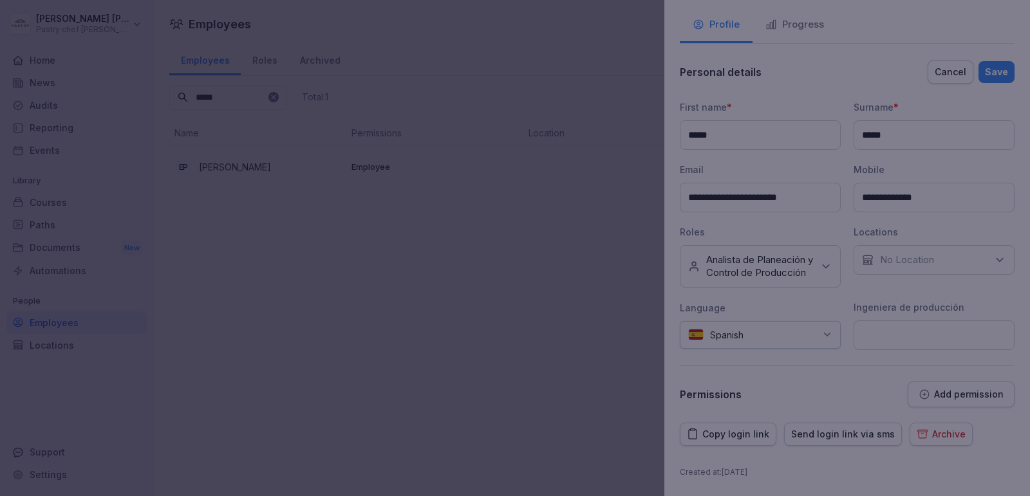
click at [814, 370] on div at bounding box center [515, 248] width 1030 height 496
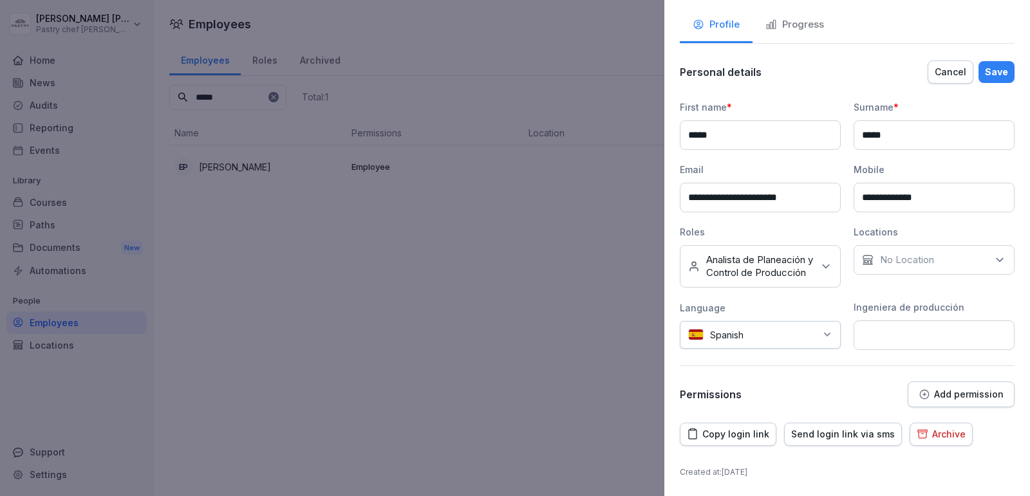
click at [944, 389] on p "Add permission" at bounding box center [969, 394] width 70 height 10
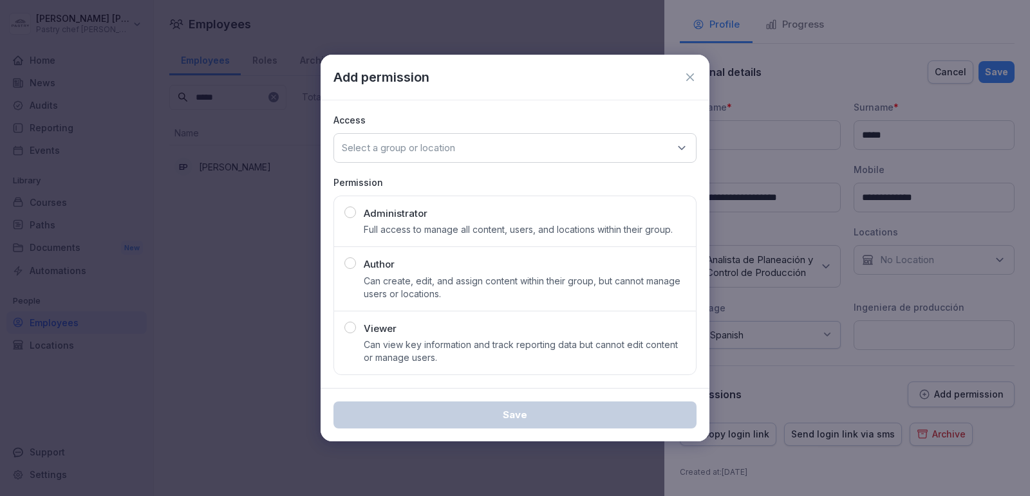
click at [446, 373] on button "Viewer Can view key information and track reporting data but cannot edit conten…" at bounding box center [514, 343] width 363 height 65
click at [487, 398] on div "Save" at bounding box center [515, 414] width 389 height 53
click at [696, 68] on div "Add permission" at bounding box center [514, 77] width 363 height 19
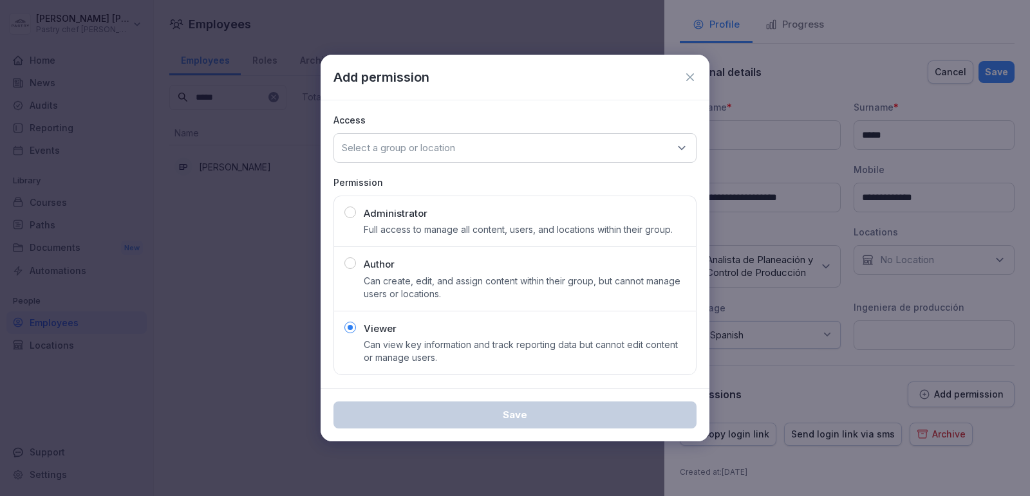
click at [693, 74] on icon at bounding box center [690, 77] width 13 height 13
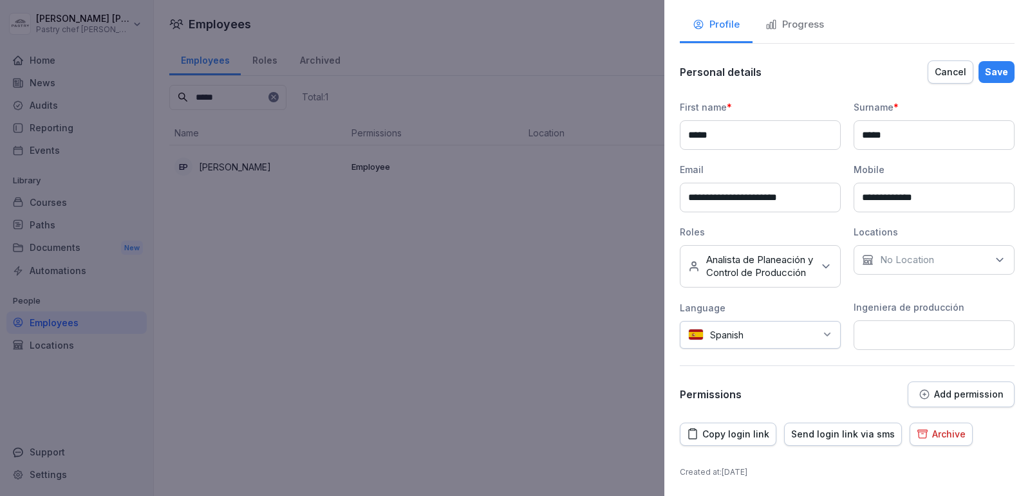
click at [989, 65] on div "Save" at bounding box center [996, 72] width 23 height 14
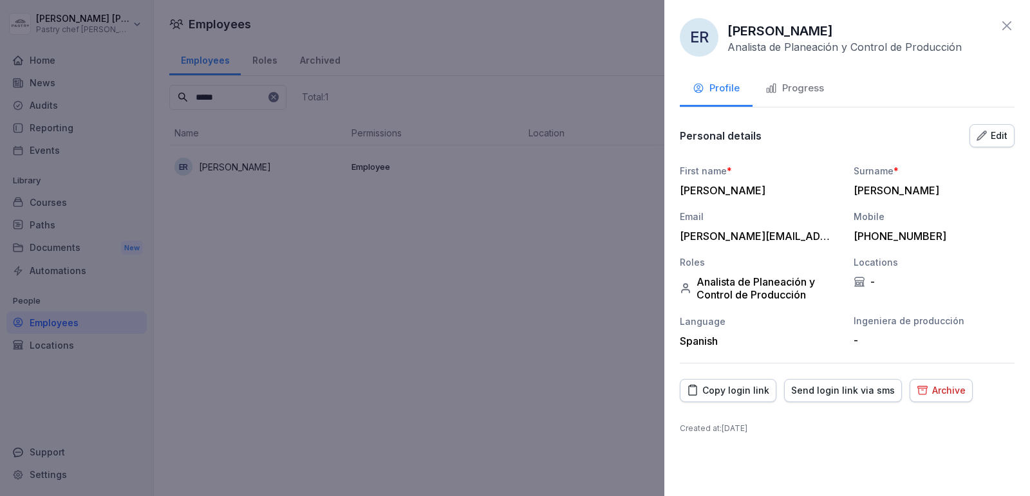
click at [427, 324] on div at bounding box center [515, 248] width 1030 height 496
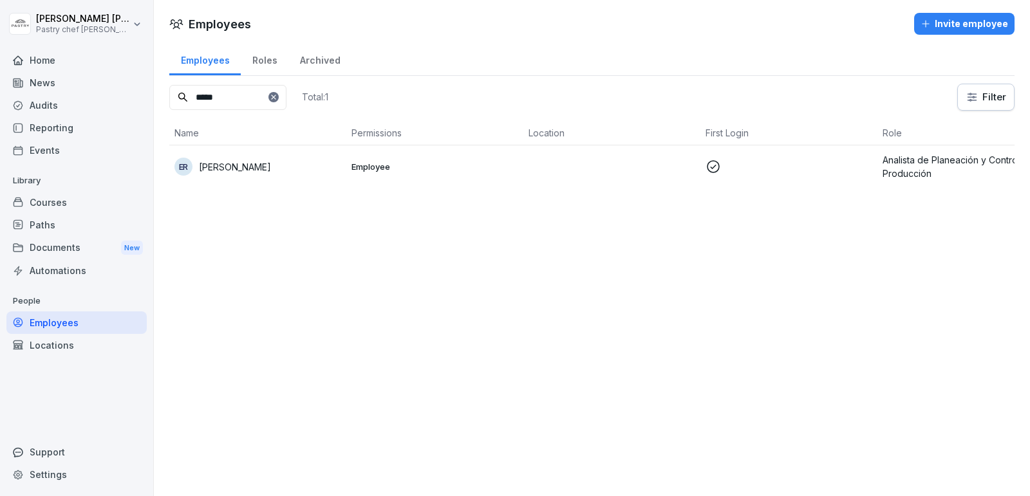
click at [277, 95] on icon at bounding box center [274, 97] width 8 height 8
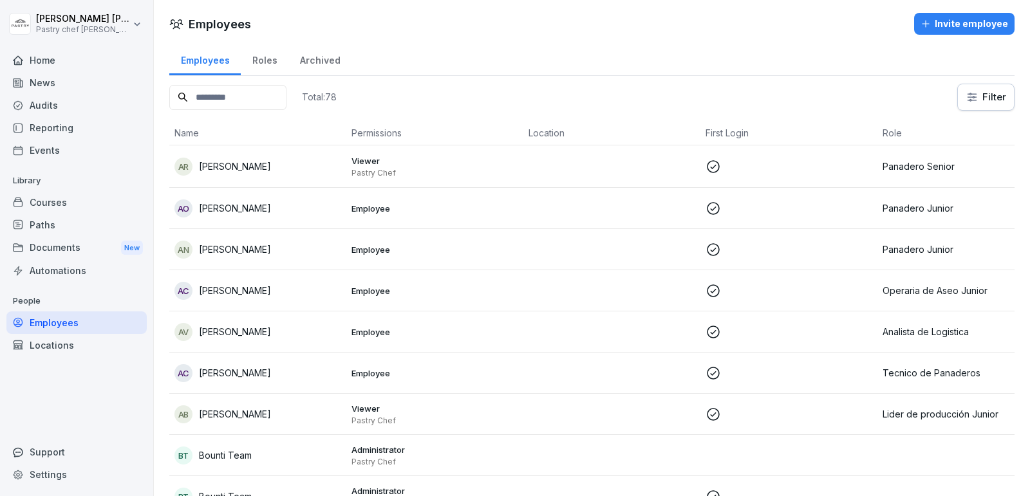
click at [436, 181] on td "Viewer Pastry Chef" at bounding box center [434, 166] width 177 height 42
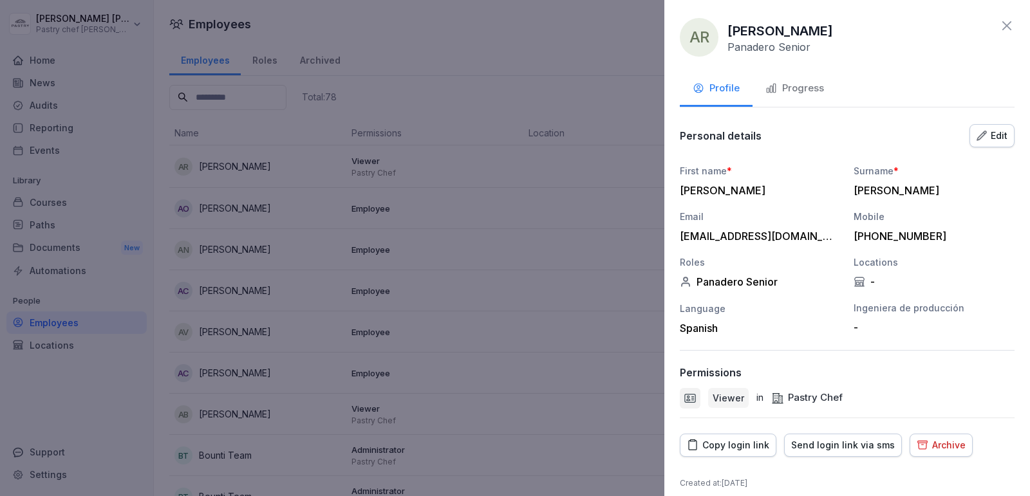
scroll to position [8, 0]
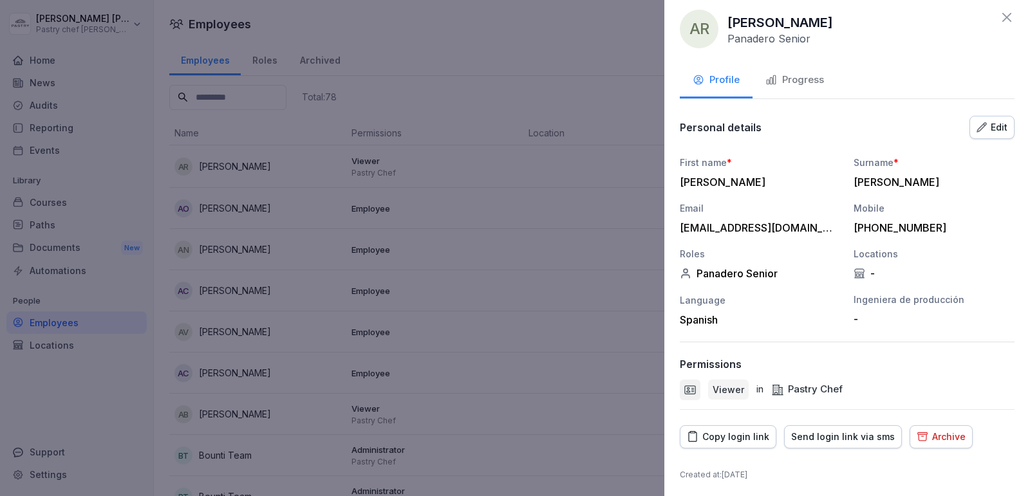
click at [528, 300] on div at bounding box center [515, 248] width 1030 height 496
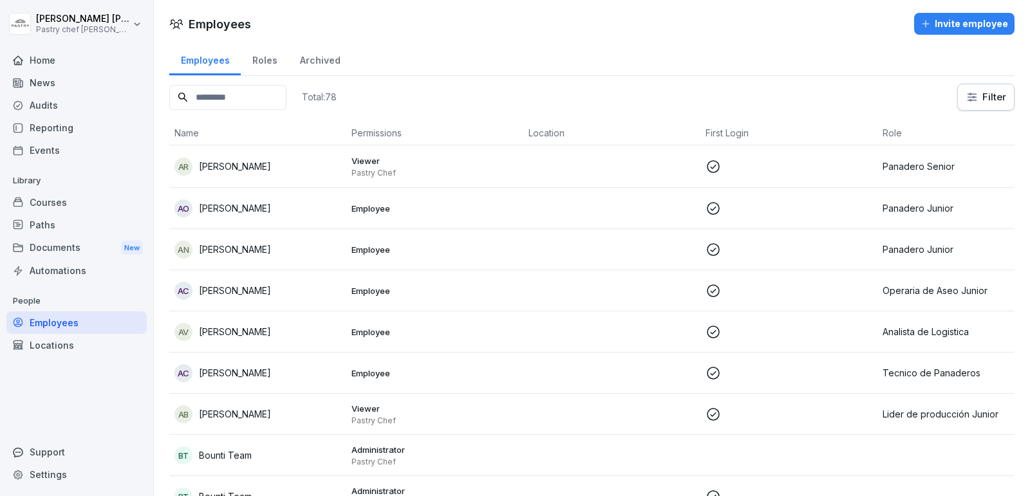
click at [243, 99] on input at bounding box center [227, 97] width 117 height 25
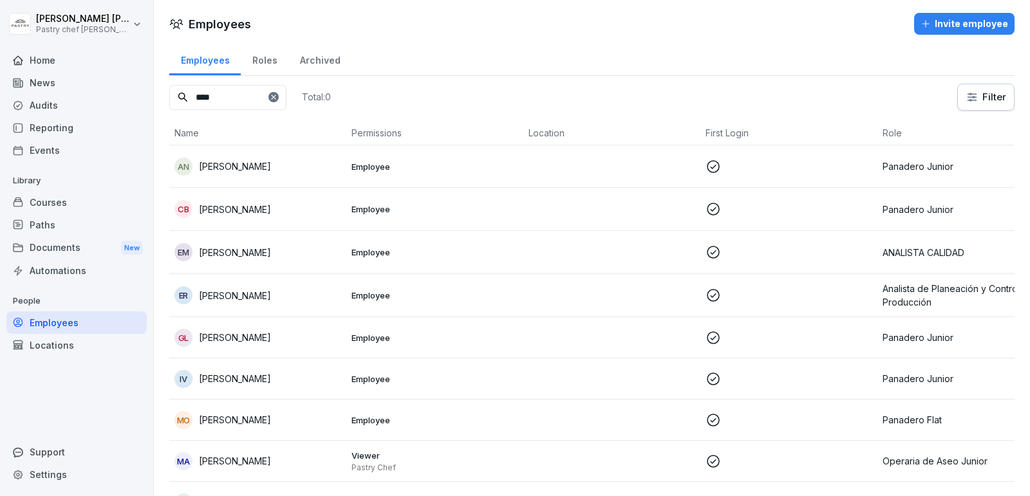
type input "****"
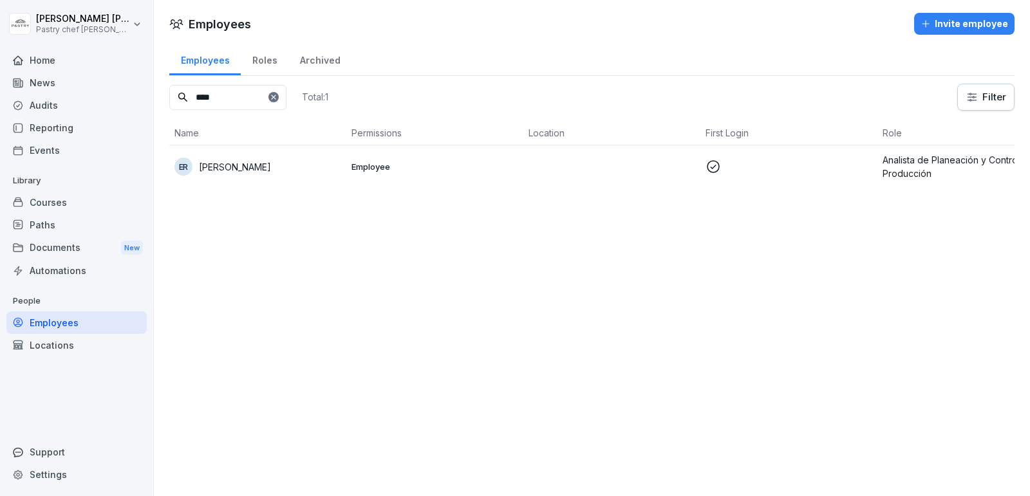
click at [366, 172] on td "Employee" at bounding box center [434, 166] width 177 height 42
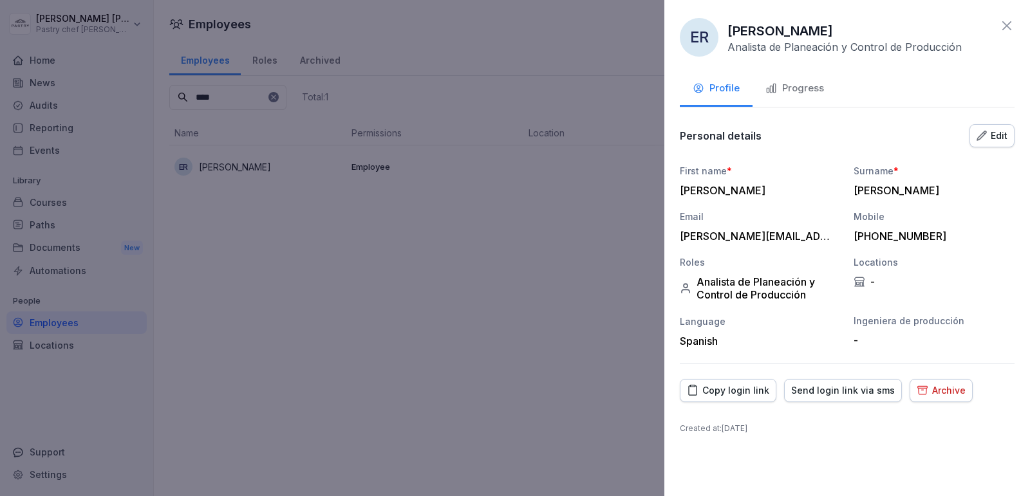
click at [995, 143] on button "Edit" at bounding box center [991, 135] width 45 height 23
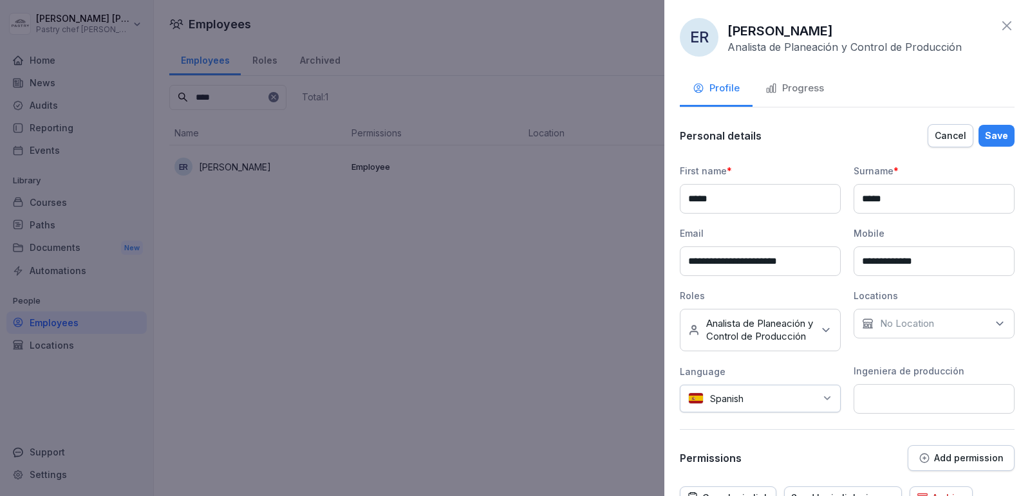
scroll to position [72, 0]
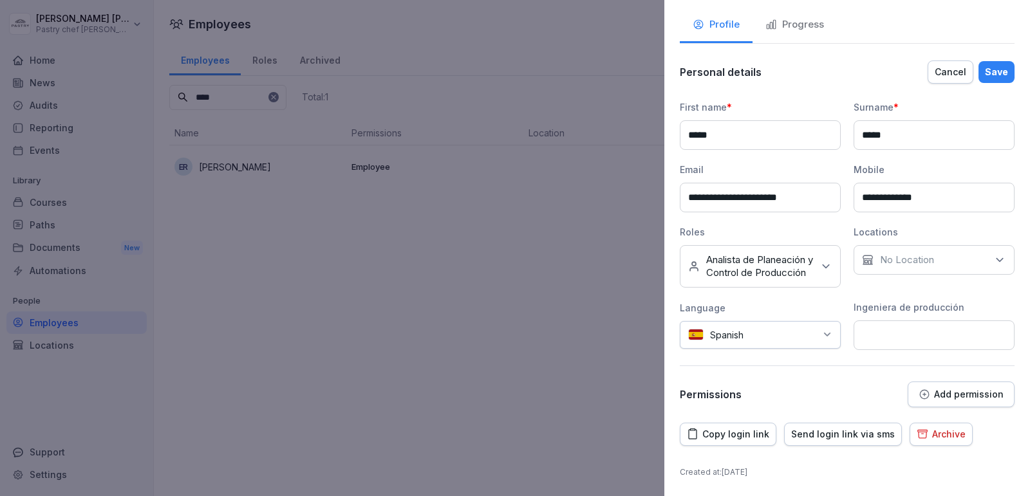
click at [976, 395] on p "Add permission" at bounding box center [969, 394] width 70 height 10
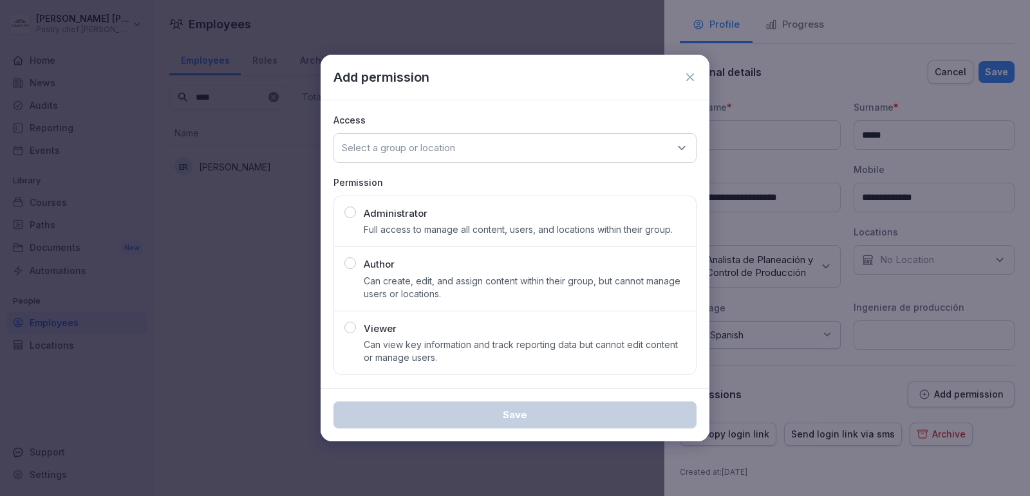
click at [419, 332] on div "Viewer Can view key information and track reporting data but cannot edit conten…" at bounding box center [525, 343] width 322 height 43
click at [505, 144] on div "Select a group or location" at bounding box center [514, 148] width 363 height 30
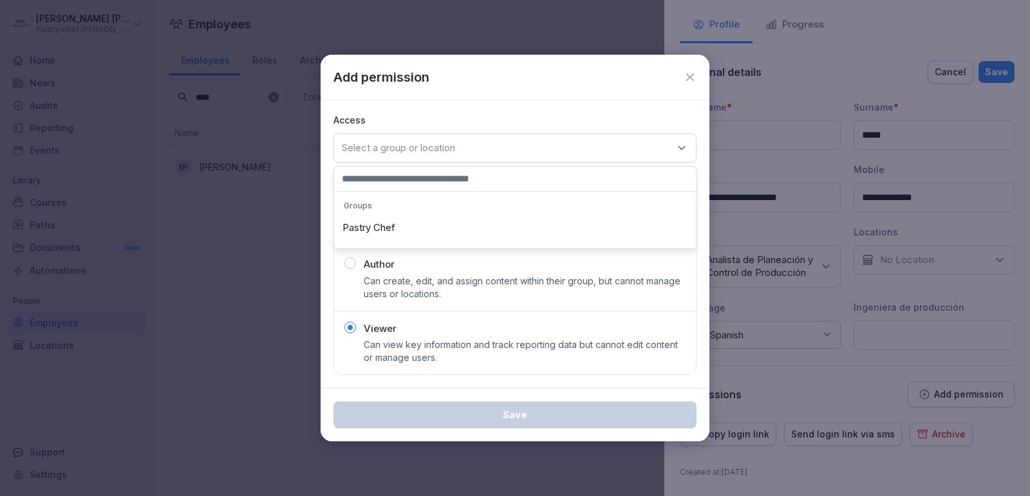
click at [386, 226] on div "Pastry Chef" at bounding box center [514, 228] width 355 height 24
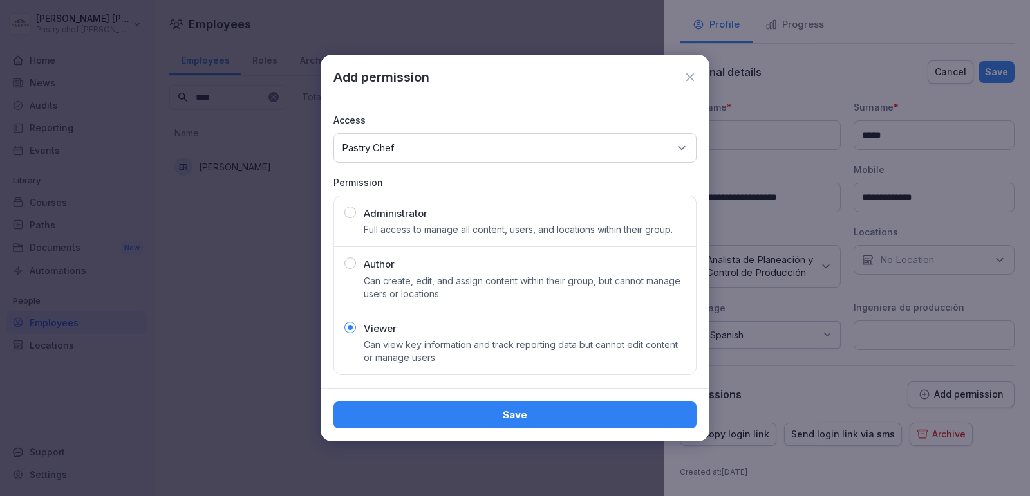
click at [535, 414] on div "Save" at bounding box center [515, 415] width 342 height 14
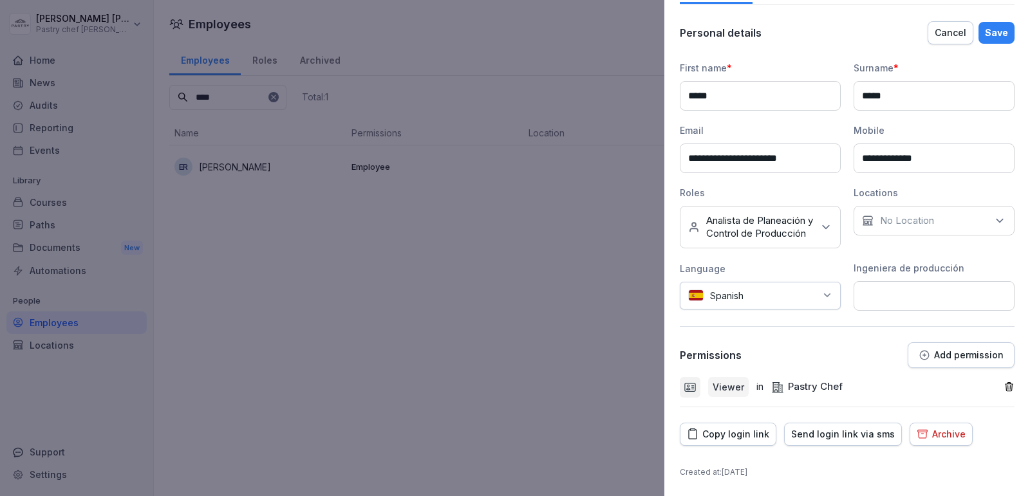
scroll to position [0, 0]
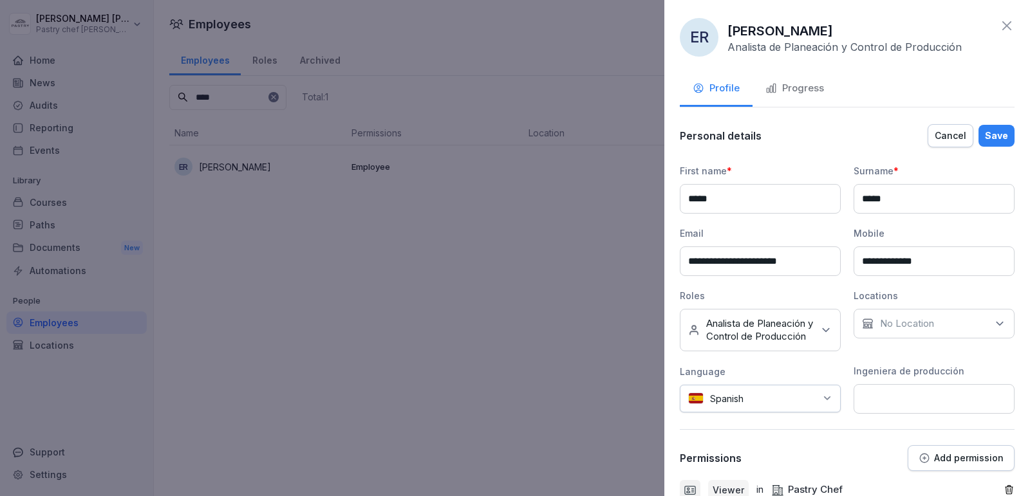
click at [1006, 136] on div "Save" at bounding box center [996, 136] width 23 height 14
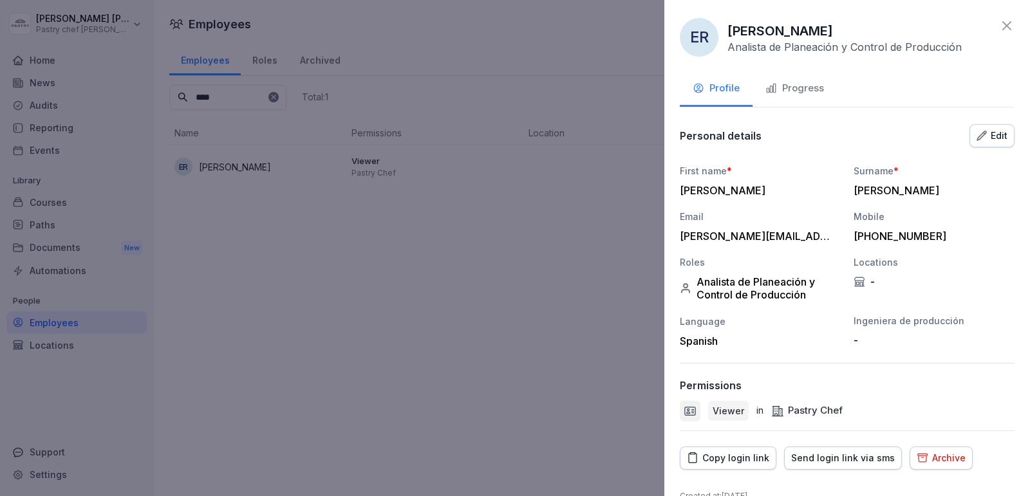
scroll to position [21, 0]
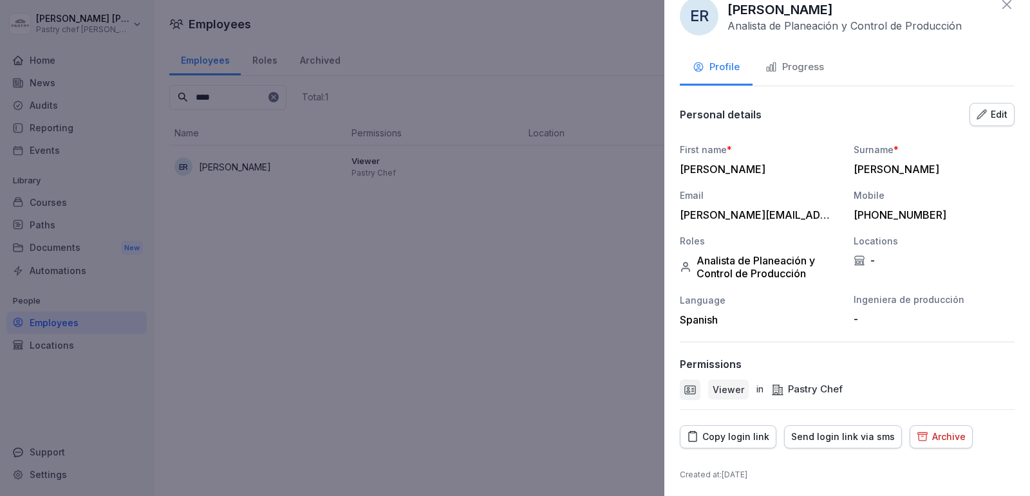
click at [383, 356] on div at bounding box center [515, 248] width 1030 height 496
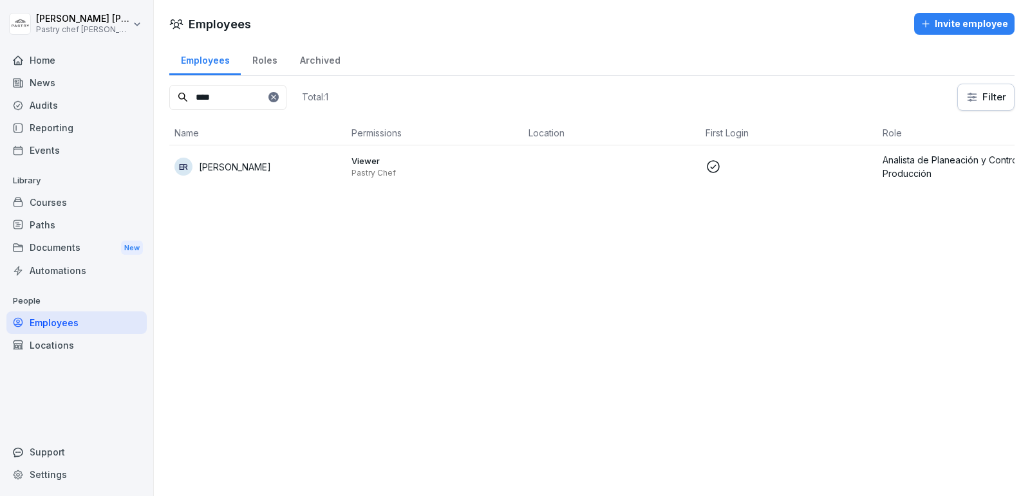
click at [68, 205] on div "Courses" at bounding box center [76, 202] width 140 height 23
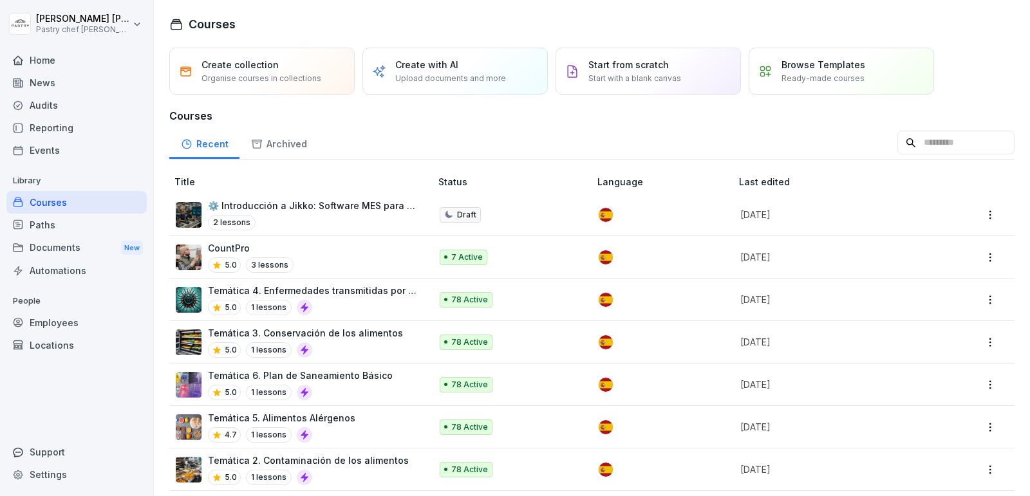
click at [331, 255] on div "CountPro 5.0 3 lessons" at bounding box center [297, 257] width 242 height 32
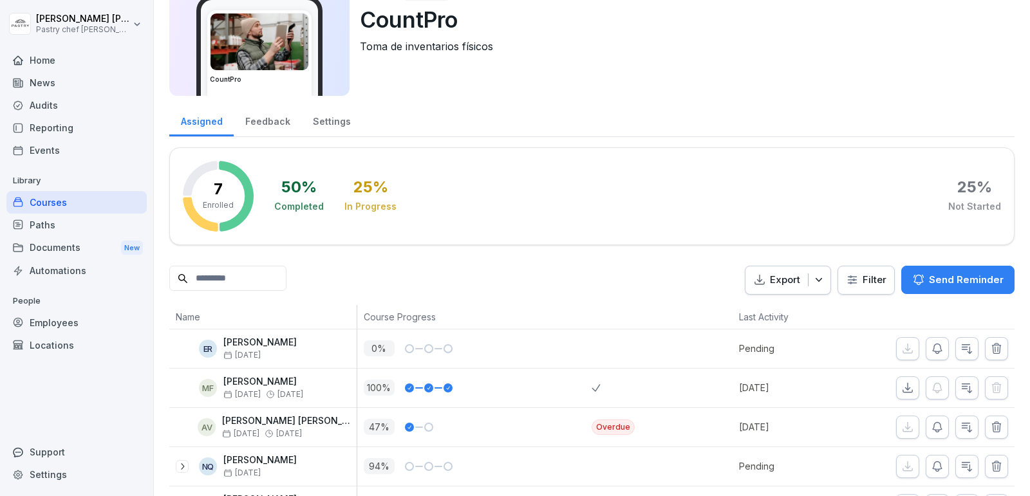
scroll to position [65, 0]
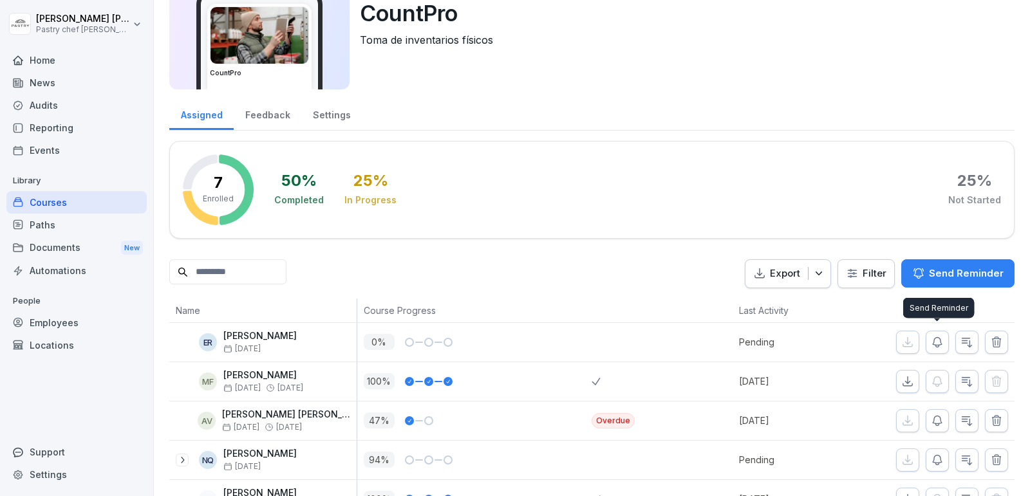
click at [935, 337] on icon "button" at bounding box center [937, 342] width 13 height 13
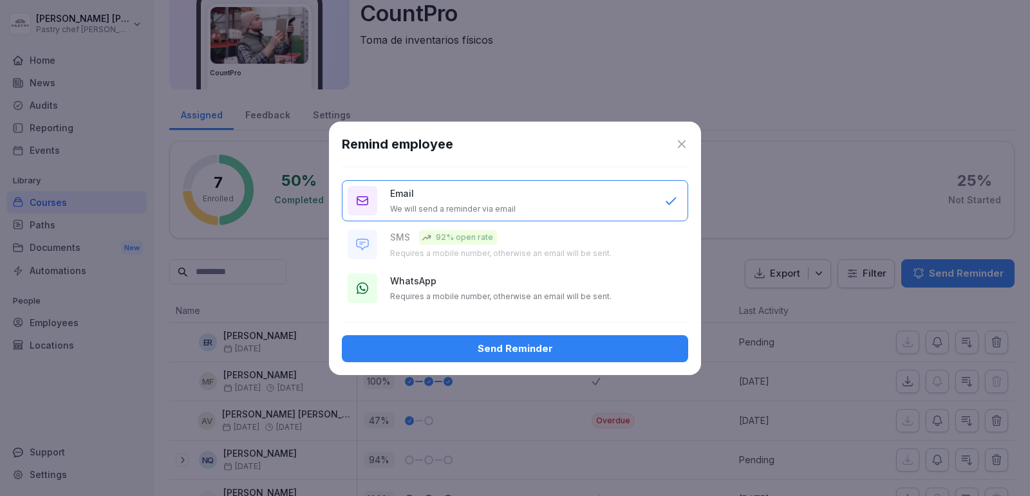
click at [489, 302] on button "WhatsApp Requires a mobile number, otherwise an email will be sent." at bounding box center [515, 288] width 346 height 41
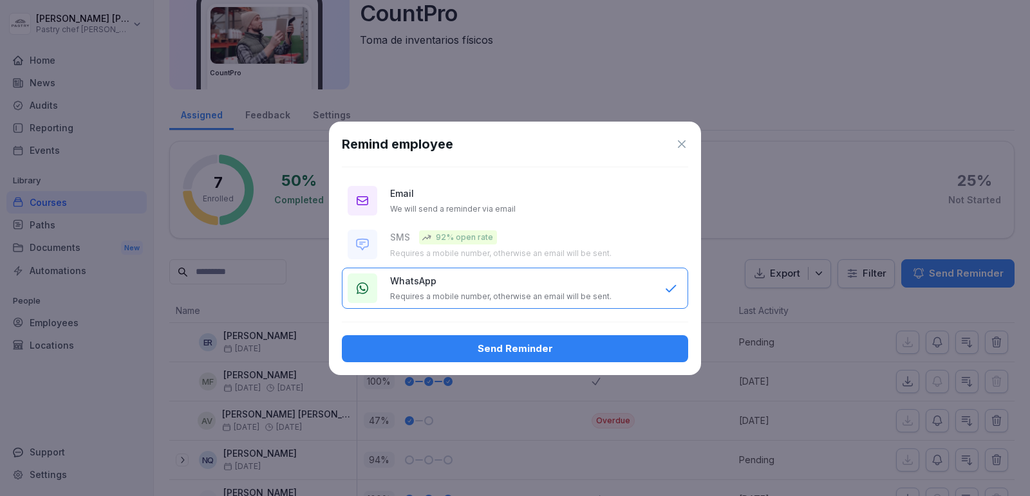
click at [521, 343] on div "Send Reminder" at bounding box center [515, 349] width 326 height 14
